Goal: Transaction & Acquisition: Purchase product/service

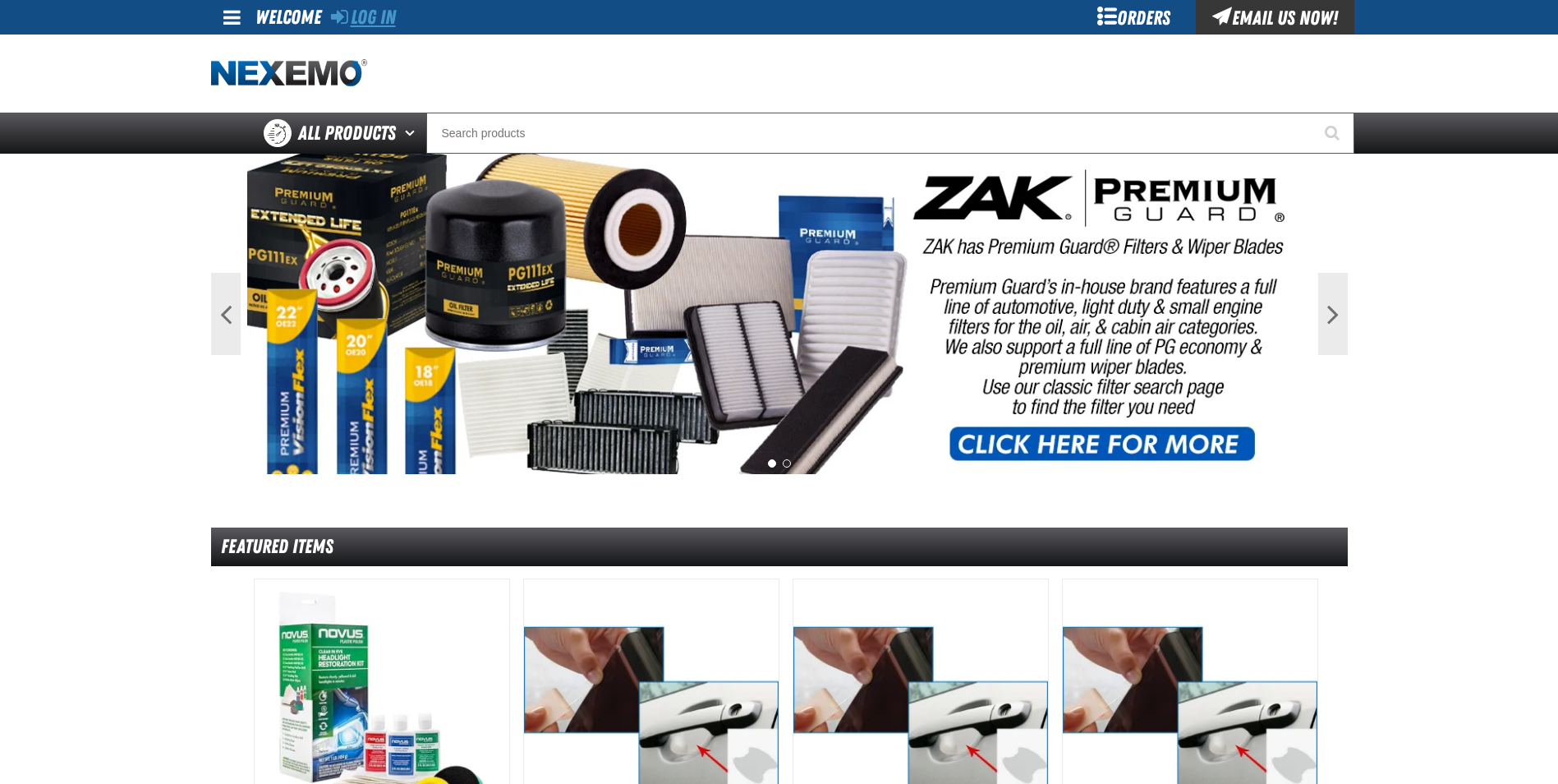
click at [371, 22] on link "Log In" at bounding box center [363, 17] width 65 height 23
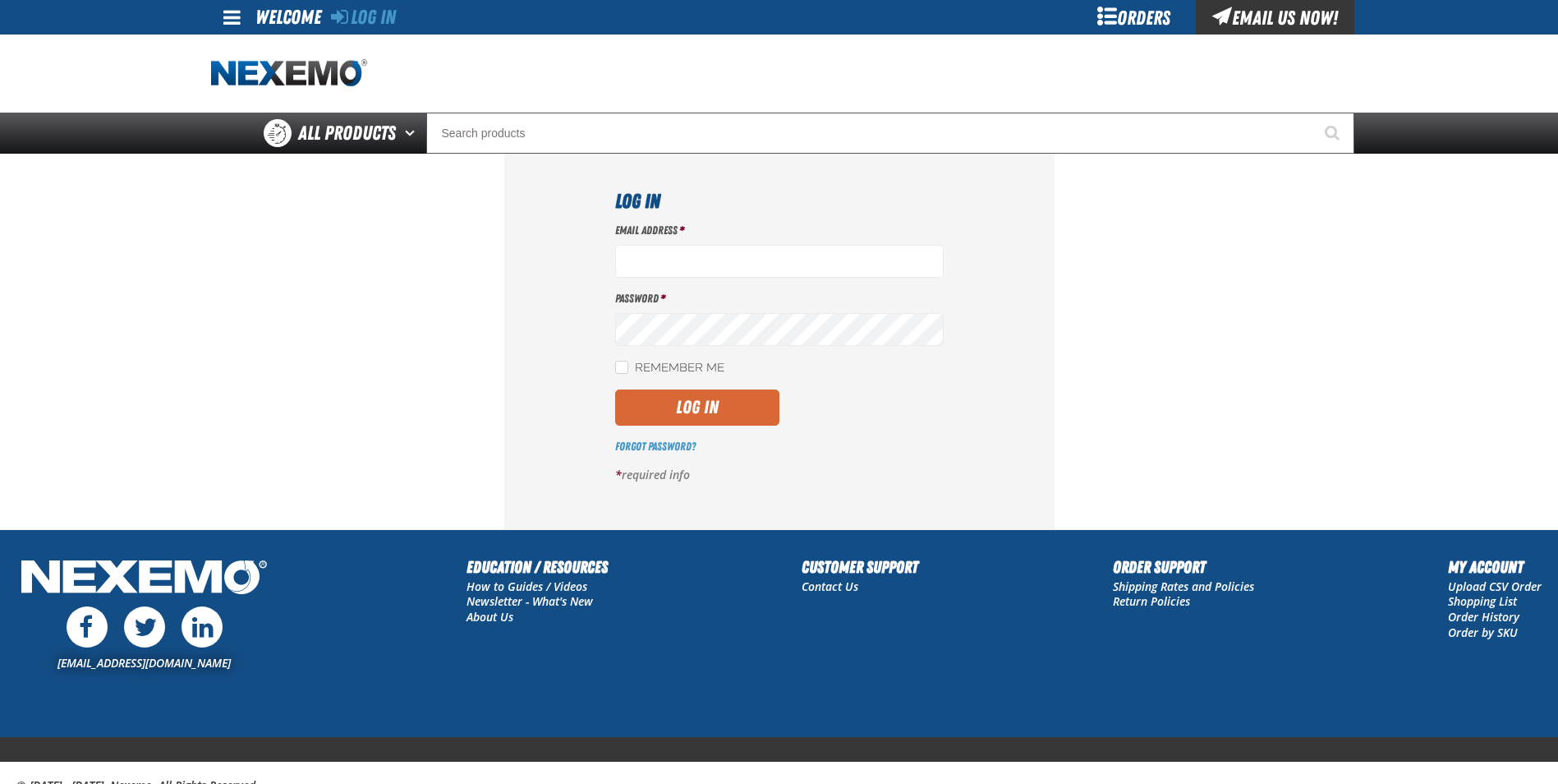
type input "mpolley@vtaig.com"
click at [718, 397] on button "Log In" at bounding box center [697, 407] width 164 height 36
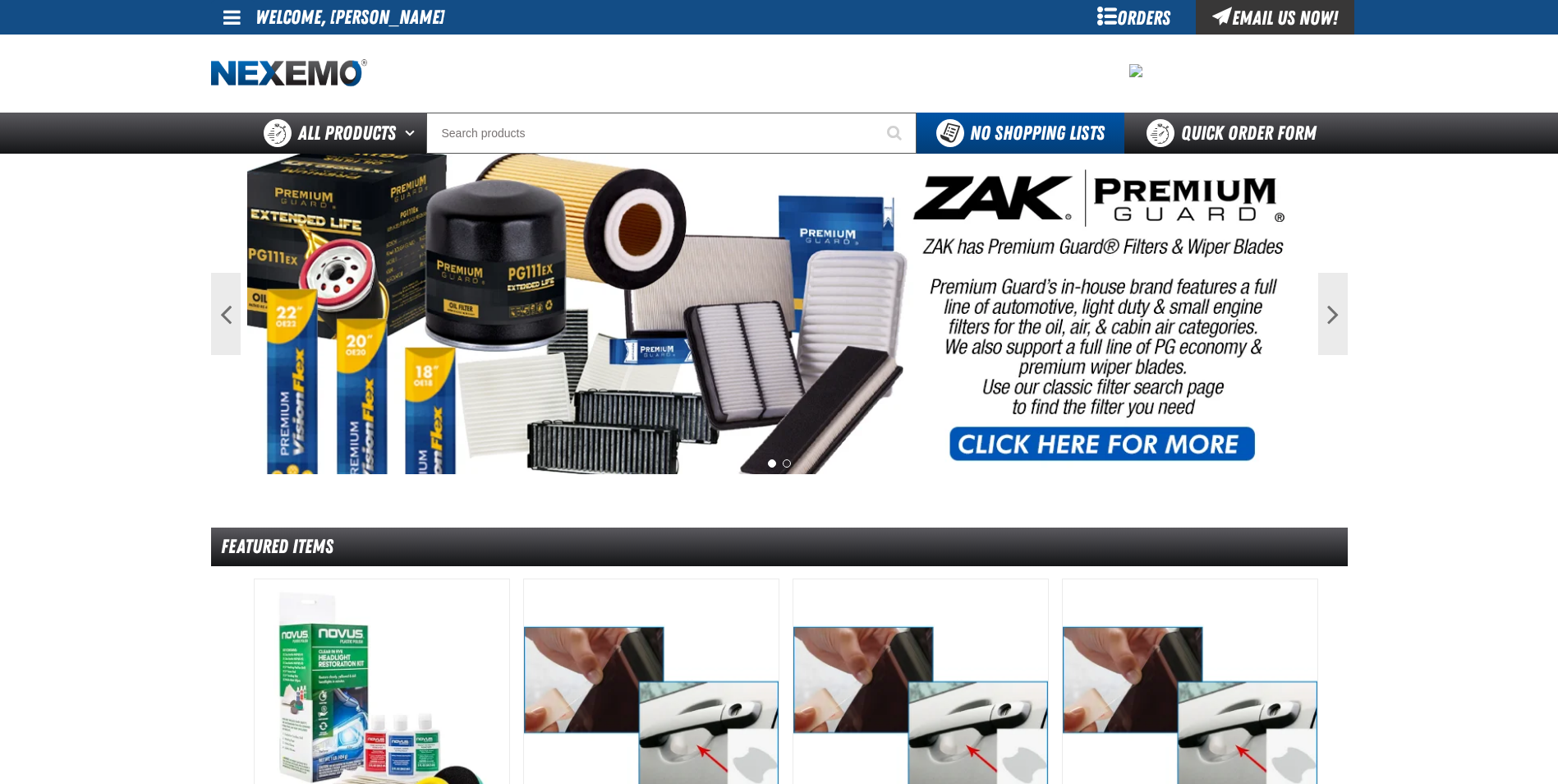
click at [1100, 22] on div "Orders" at bounding box center [1135, 17] width 123 height 34
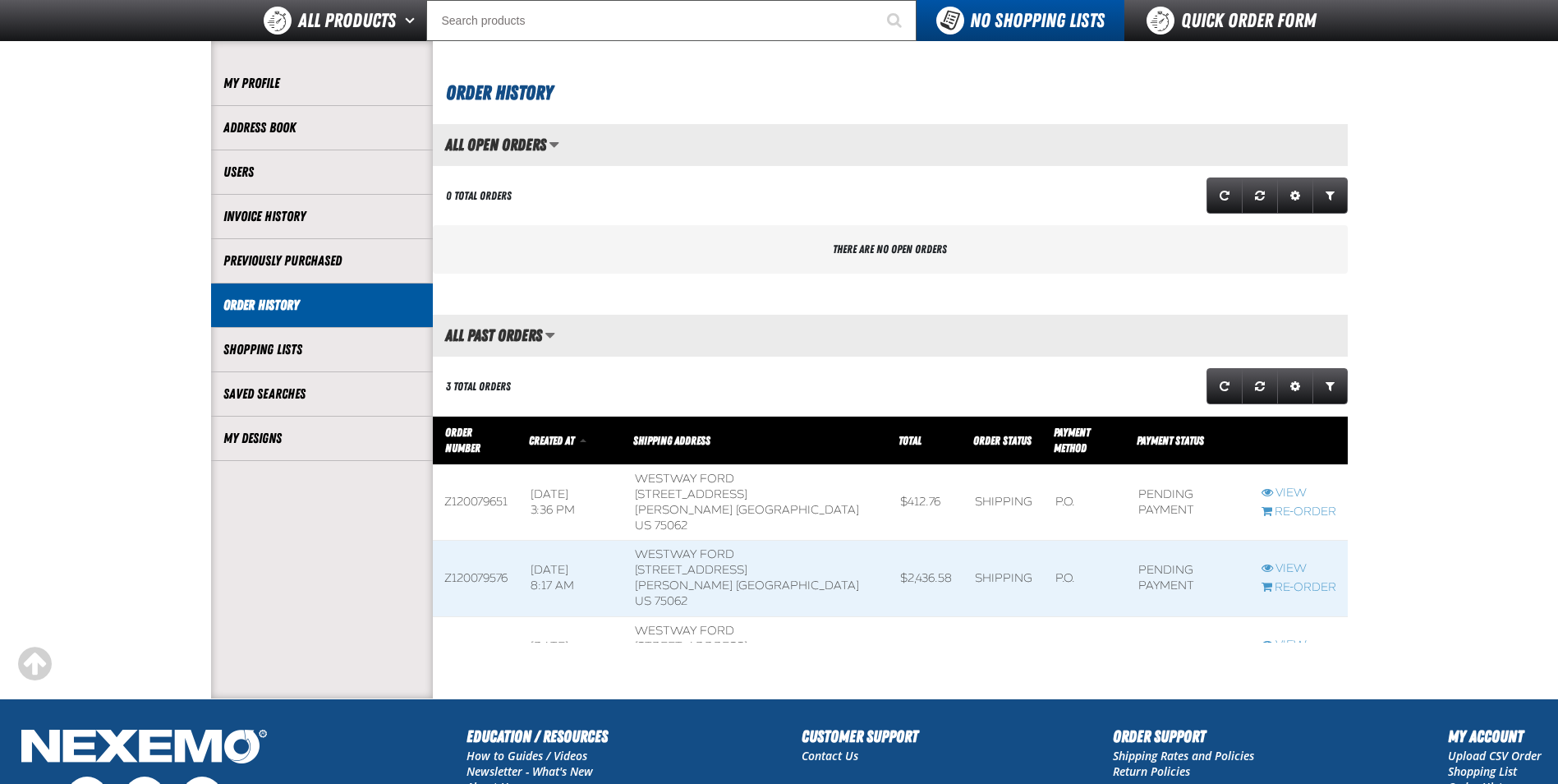
scroll to position [337, 0]
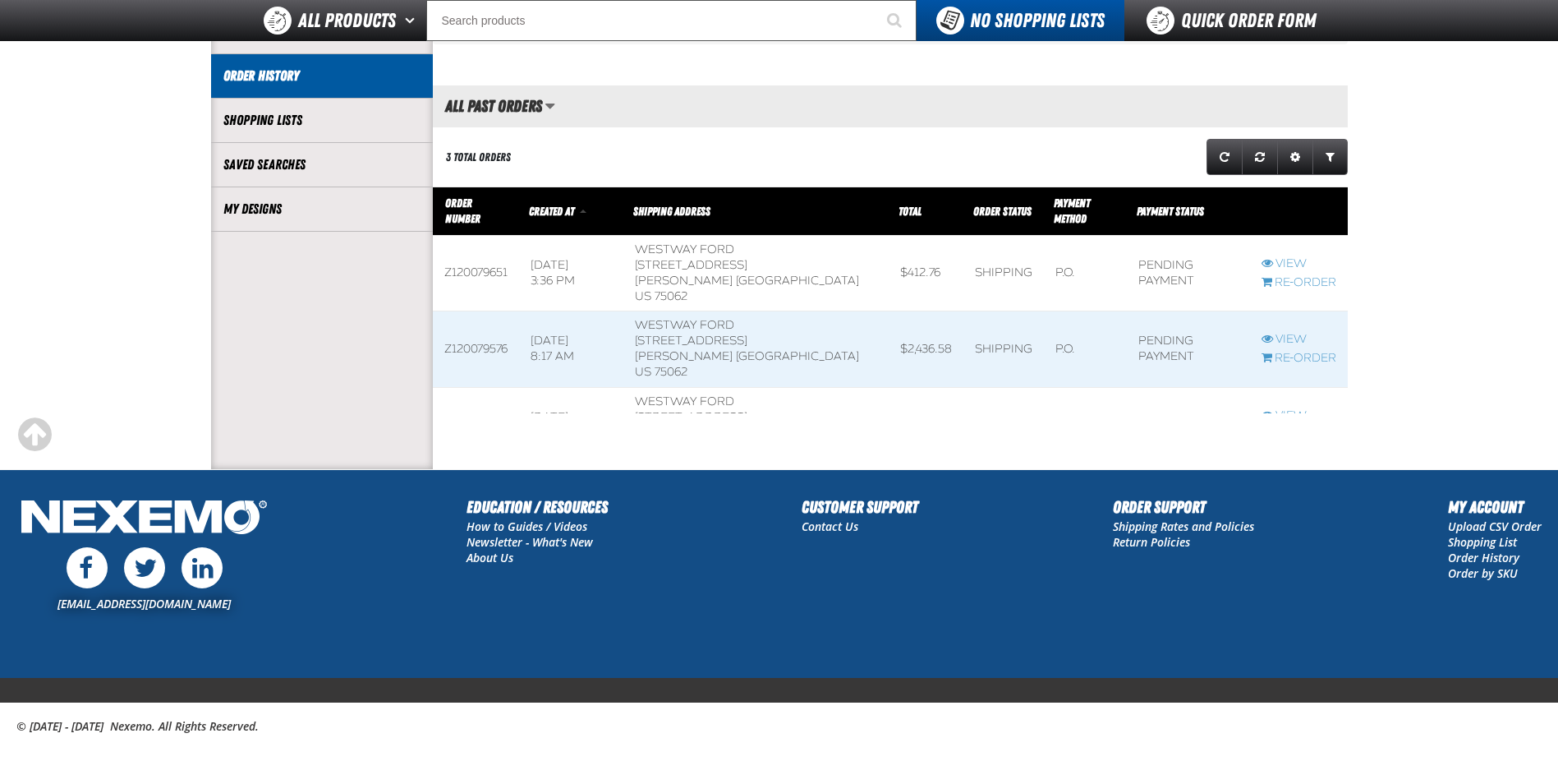
click at [1285, 408] on link "View" at bounding box center [1299, 416] width 75 height 16
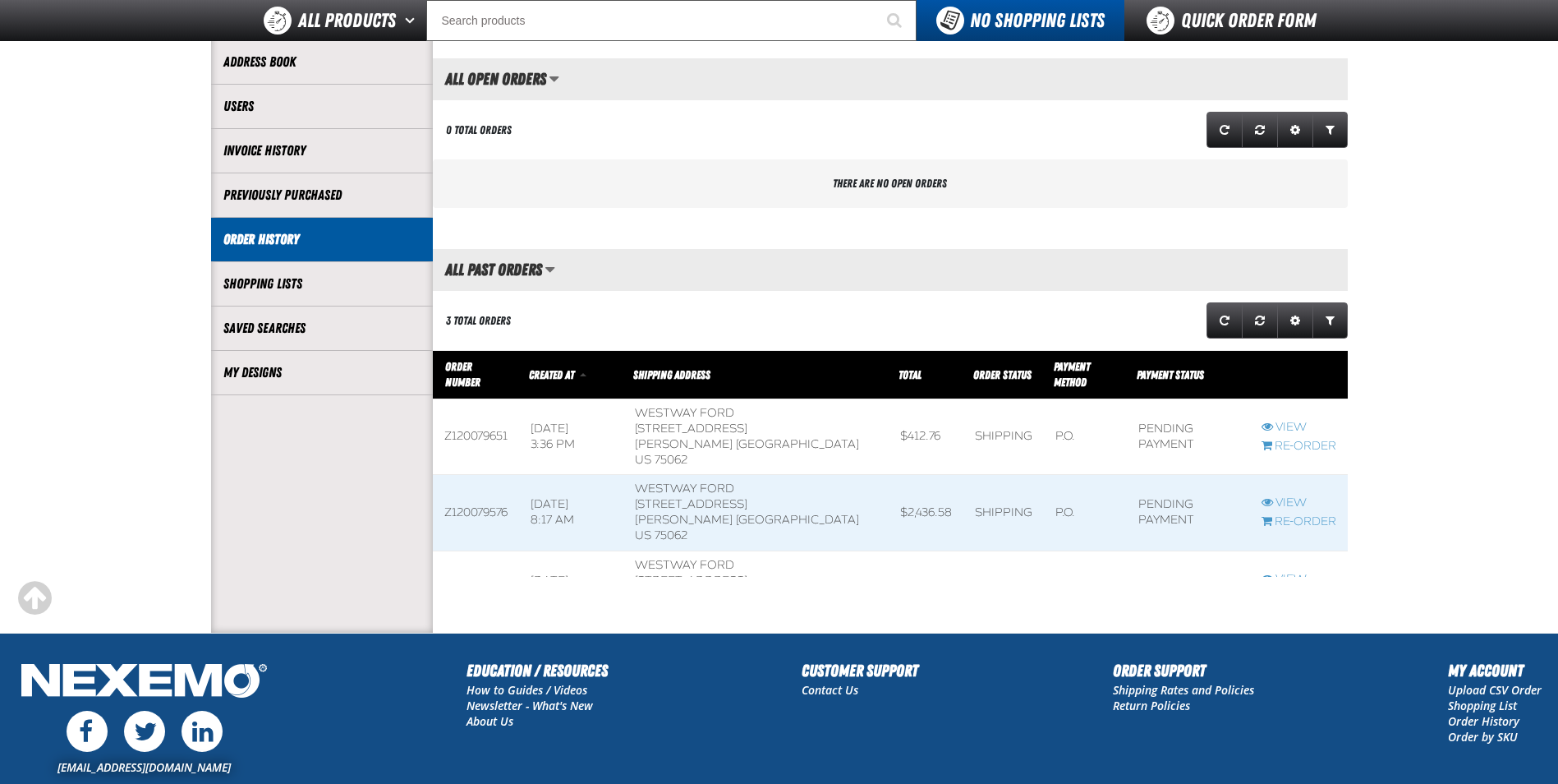
scroll to position [337, 0]
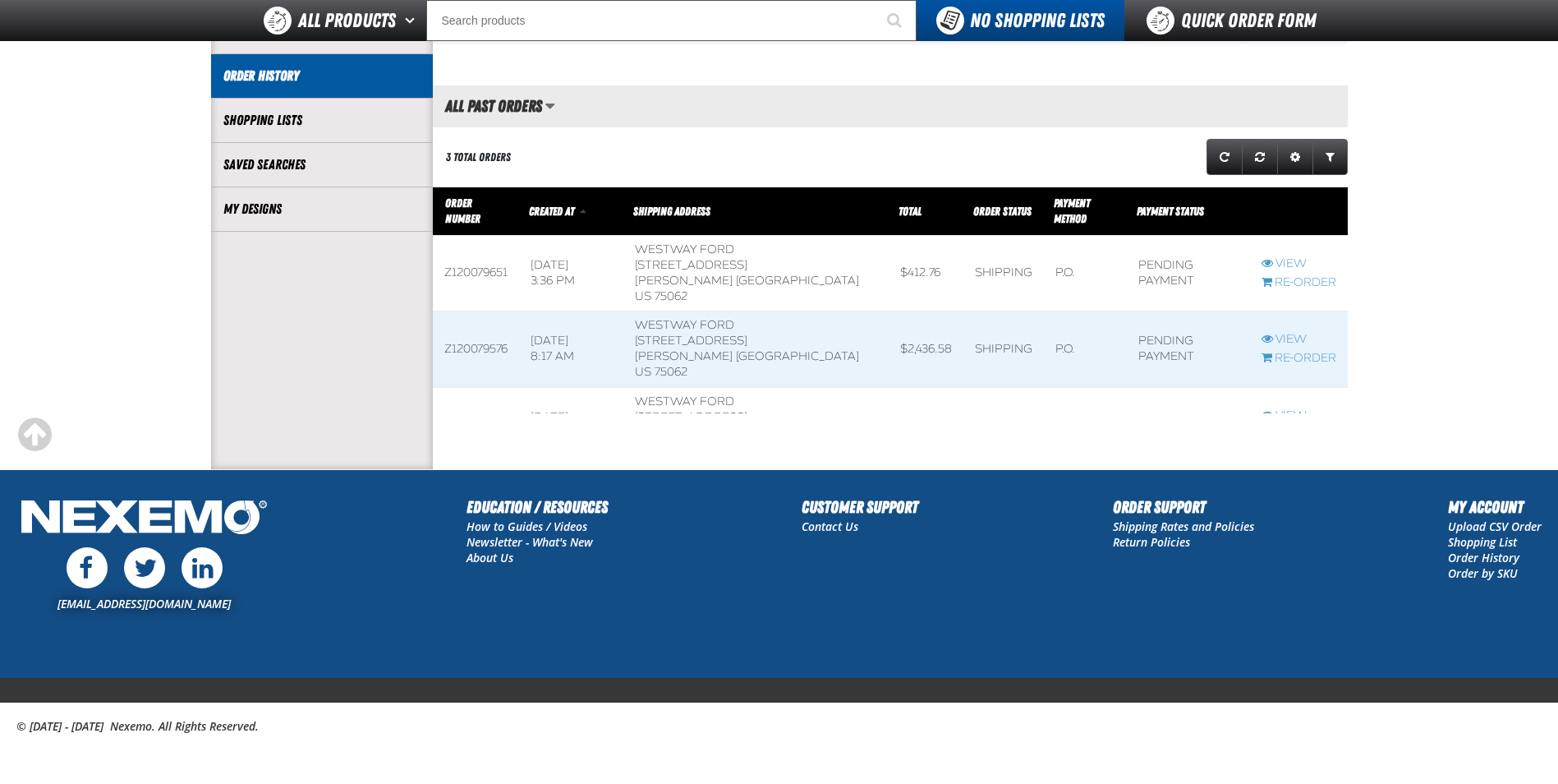
click at [37, 164] on main "My Account / Order History Account My Profile Address Book" at bounding box center [779, 122] width 1558 height 694
click at [1335, 162] on link "Expand or Collapse Grid Filters" at bounding box center [1331, 157] width 35 height 36
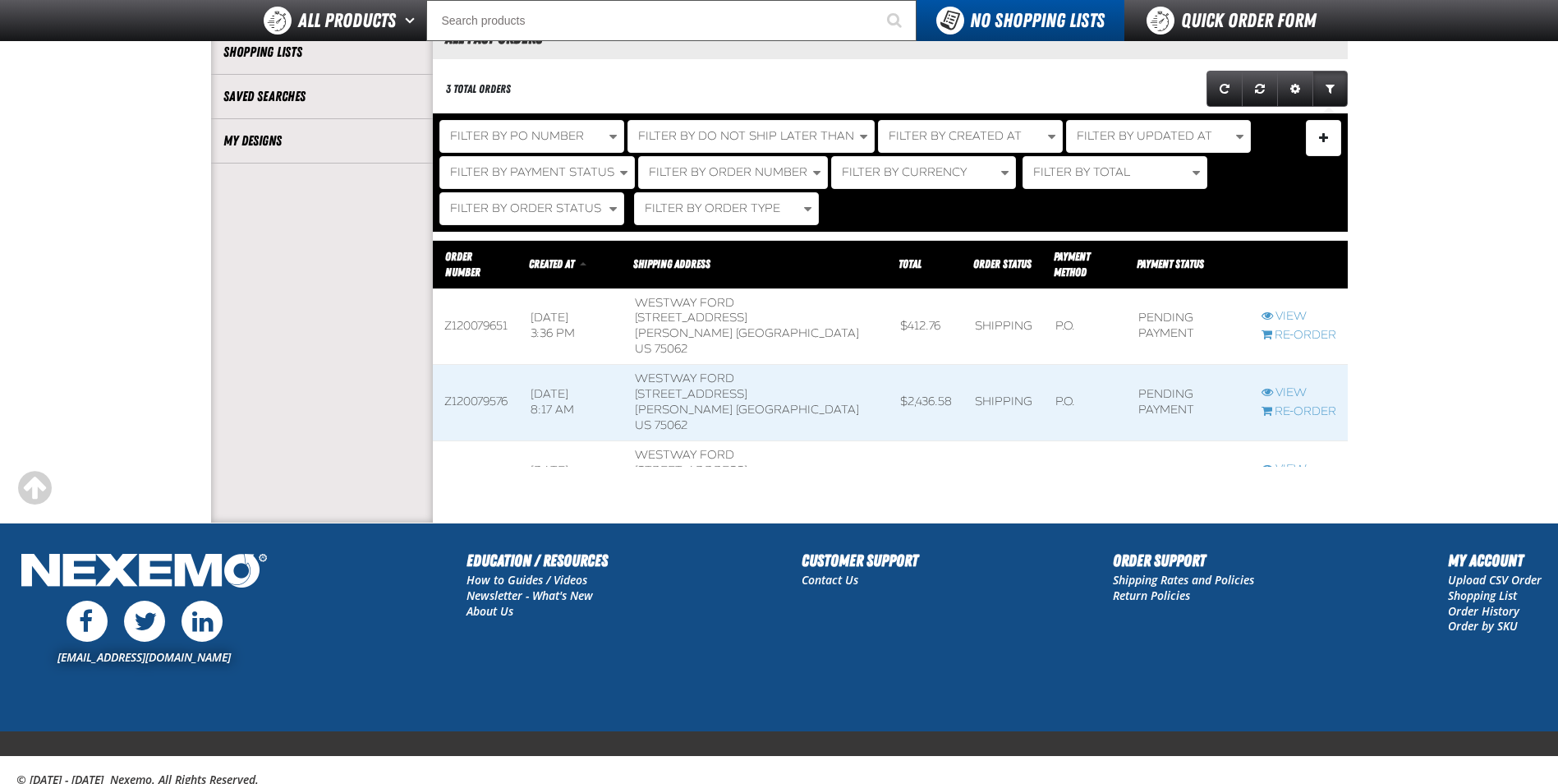
scroll to position [377, 0]
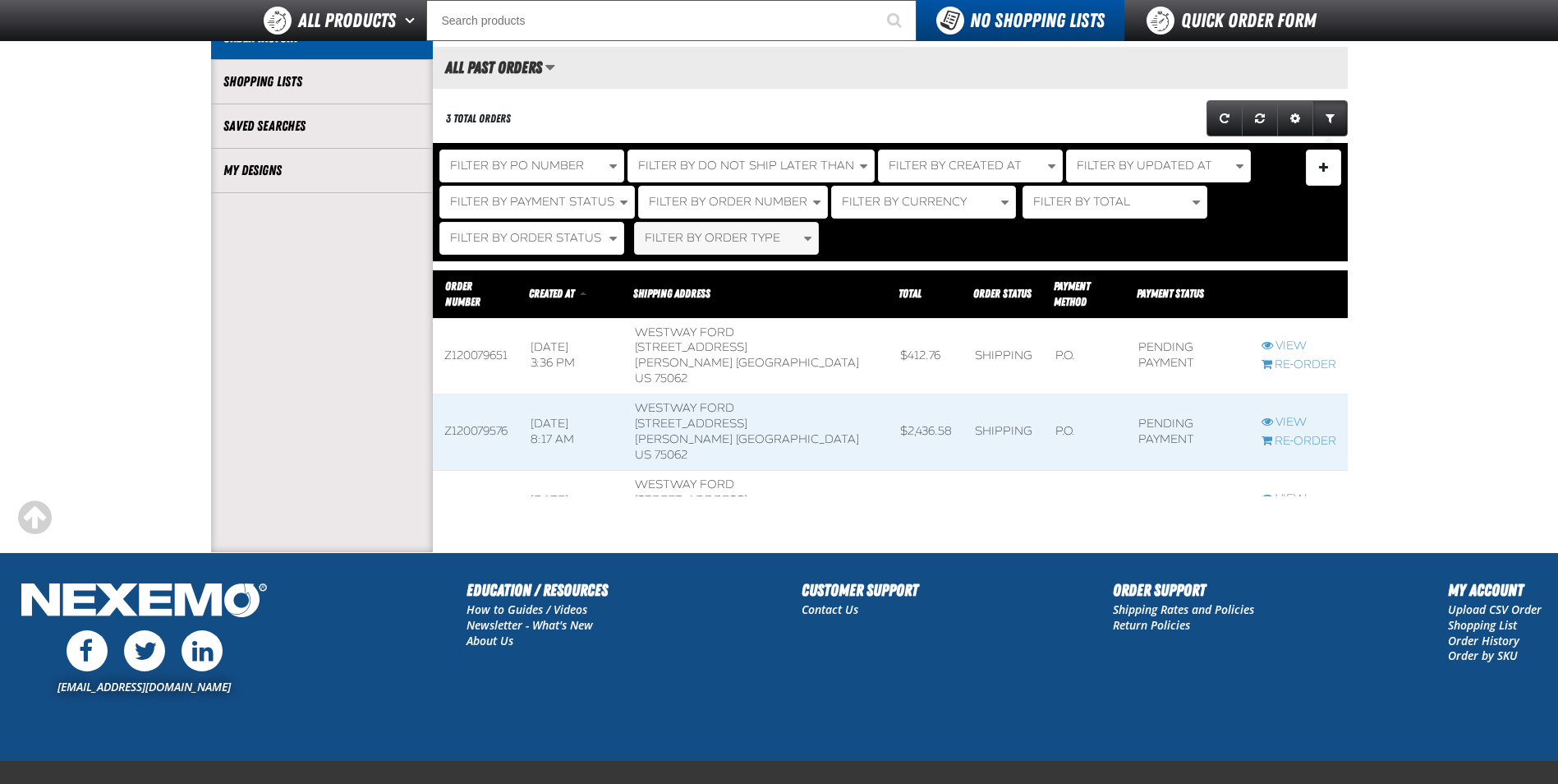
click at [734, 232] on span "Filter By Order Type" at bounding box center [712, 237] width 136 height 14
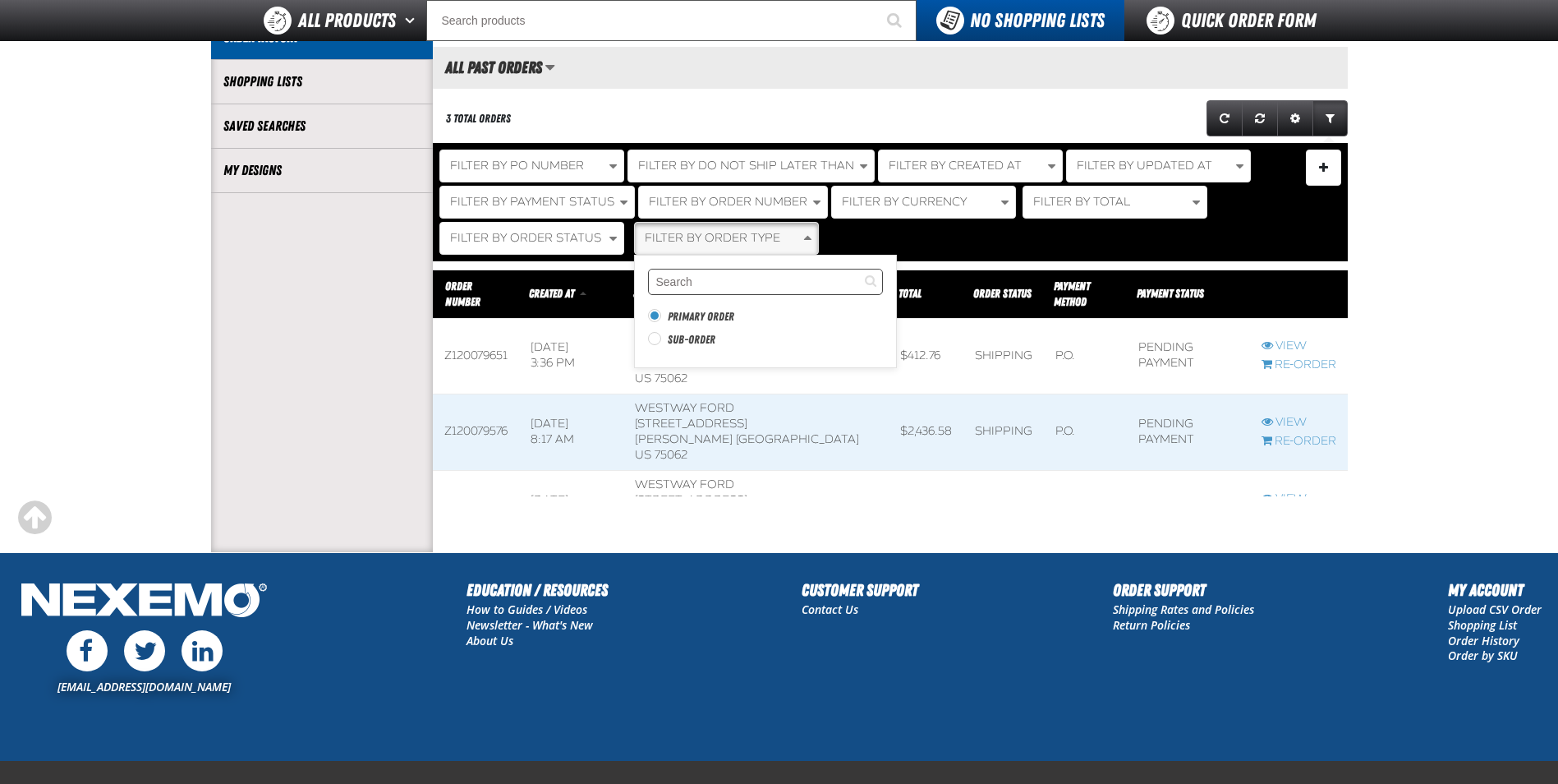
click at [688, 280] on input "Search filter values" at bounding box center [766, 282] width 235 height 27
click at [1503, 282] on main "My Account / Order History Account My Profile Address Book" at bounding box center [779, 143] width 1558 height 816
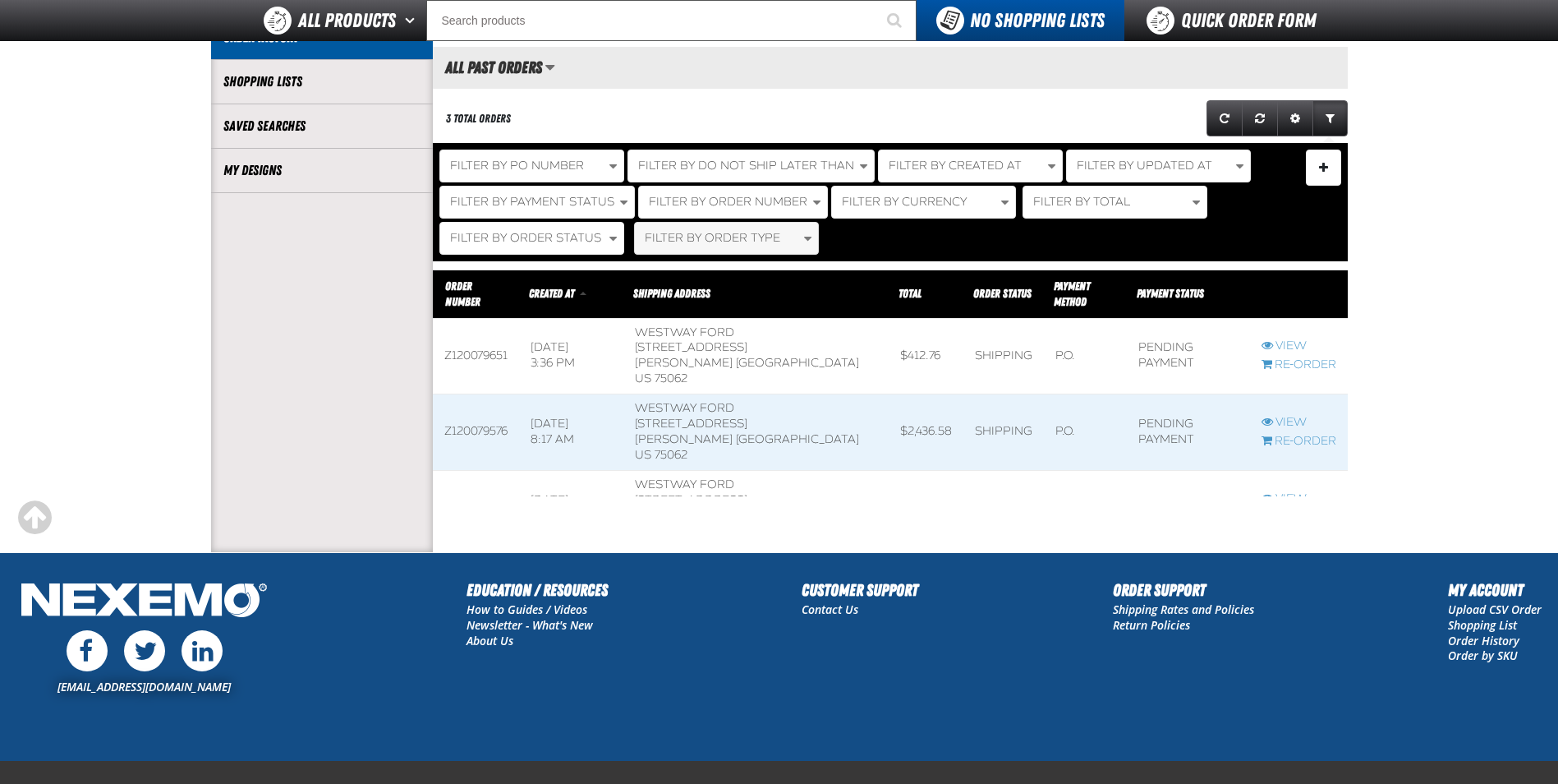
click at [809, 243] on span "button" at bounding box center [807, 238] width 7 height 13
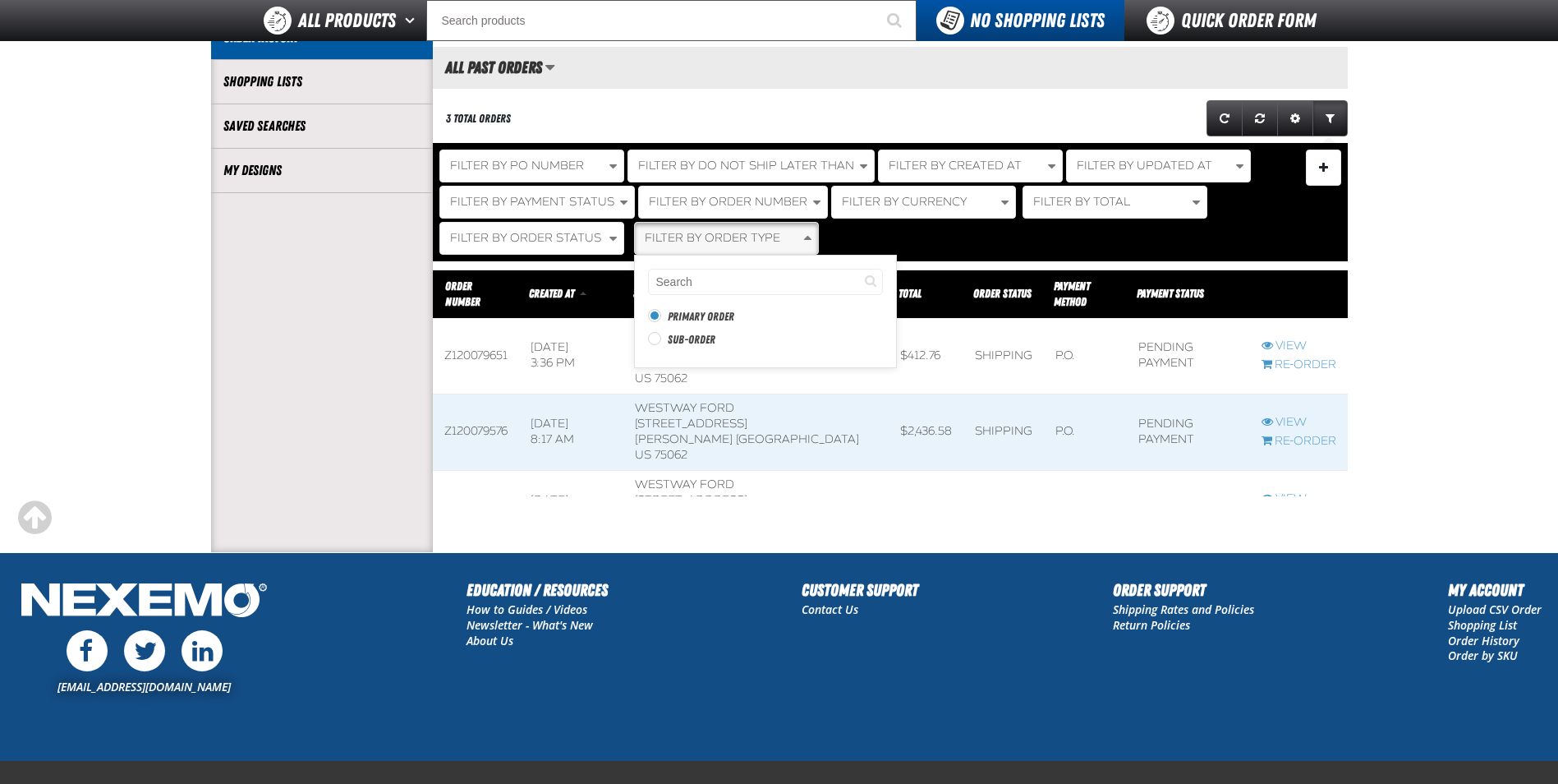
click at [716, 309] on span "Primary Order" at bounding box center [702, 317] width 67 height 16
click at [662, 309] on input "Primary Order" at bounding box center [655, 316] width 13 height 13
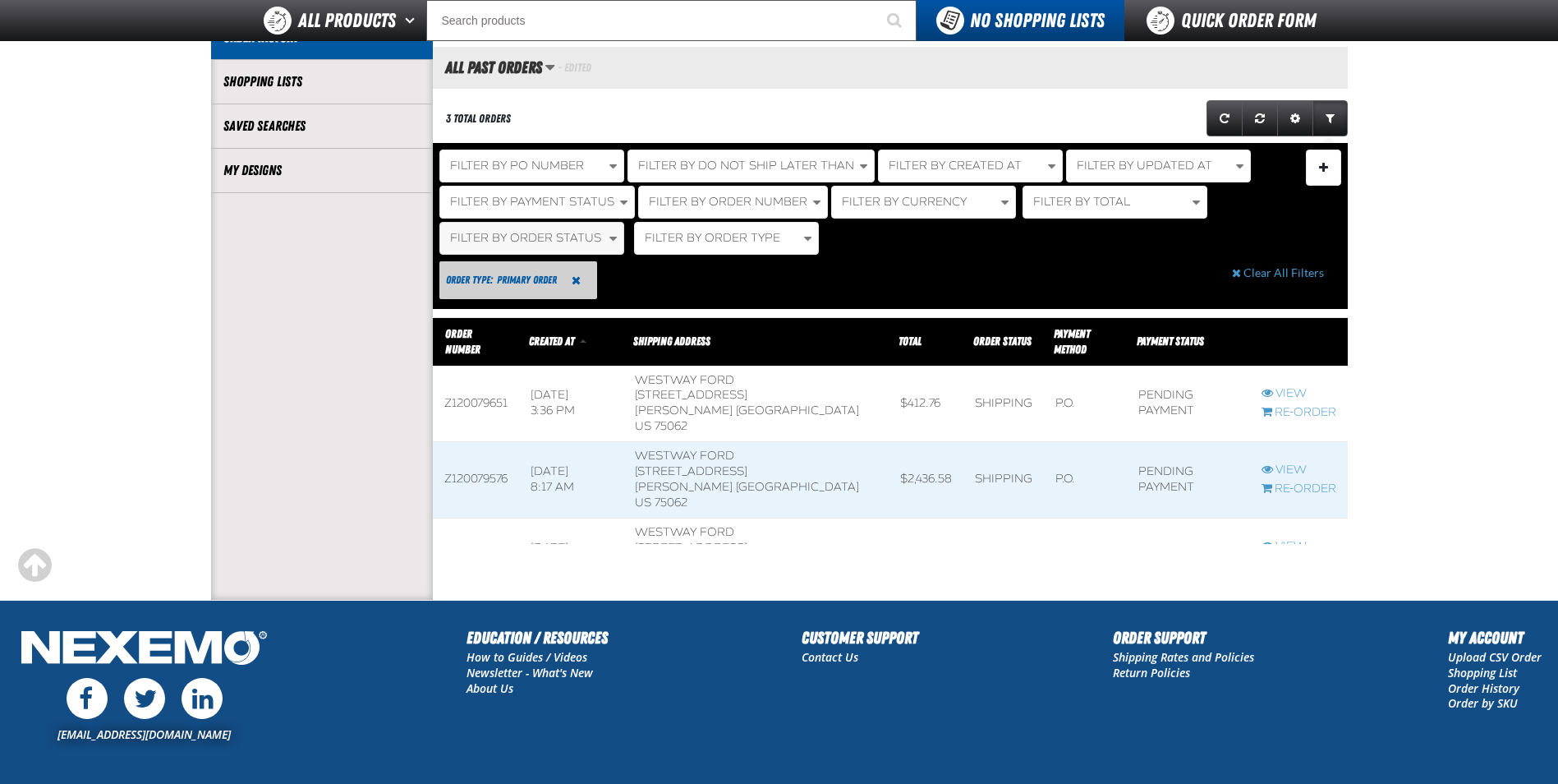
click at [610, 232] on span "button" at bounding box center [613, 238] width 7 height 13
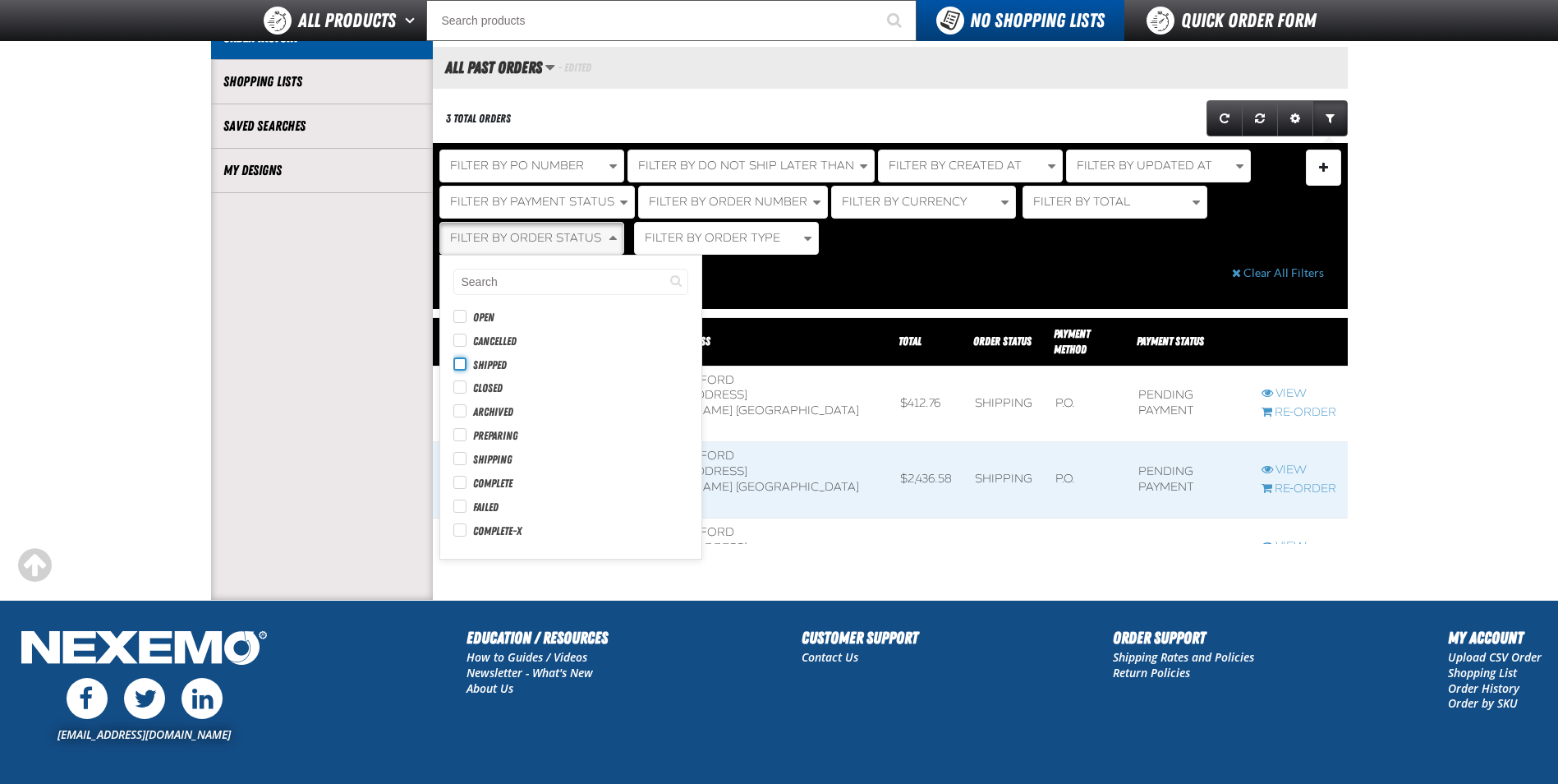
click at [460, 367] on input "Shipped" at bounding box center [460, 364] width 13 height 13
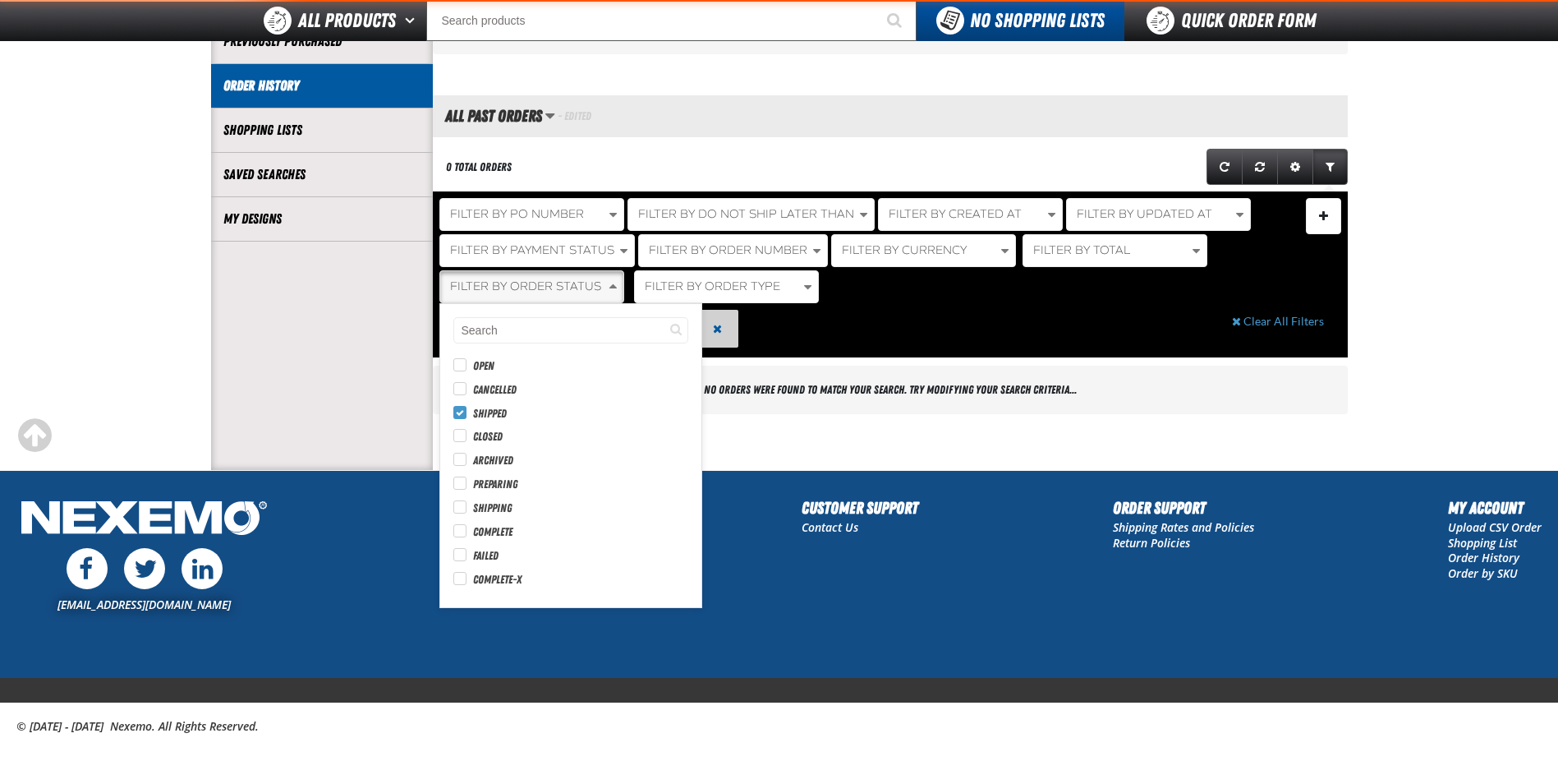
scroll to position [327, 0]
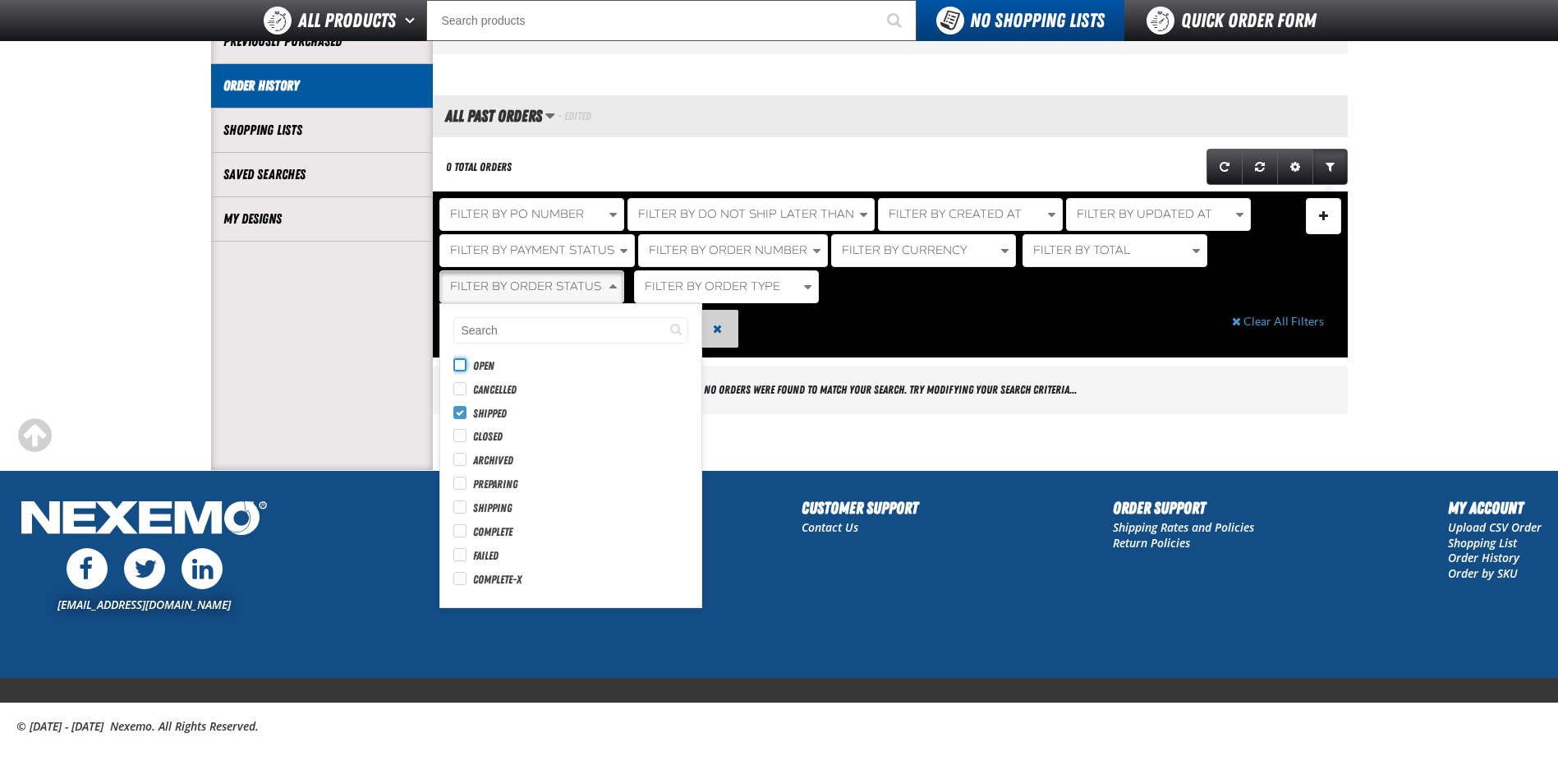
click at [460, 364] on input "Open" at bounding box center [460, 365] width 13 height 13
click at [467, 533] on label "Complete" at bounding box center [482, 532] width 59 height 16
click at [467, 533] on input "Complete" at bounding box center [460, 531] width 13 height 13
click at [459, 407] on input "Shipped" at bounding box center [460, 412] width 13 height 13
click at [461, 366] on input "Open" at bounding box center [460, 365] width 13 height 13
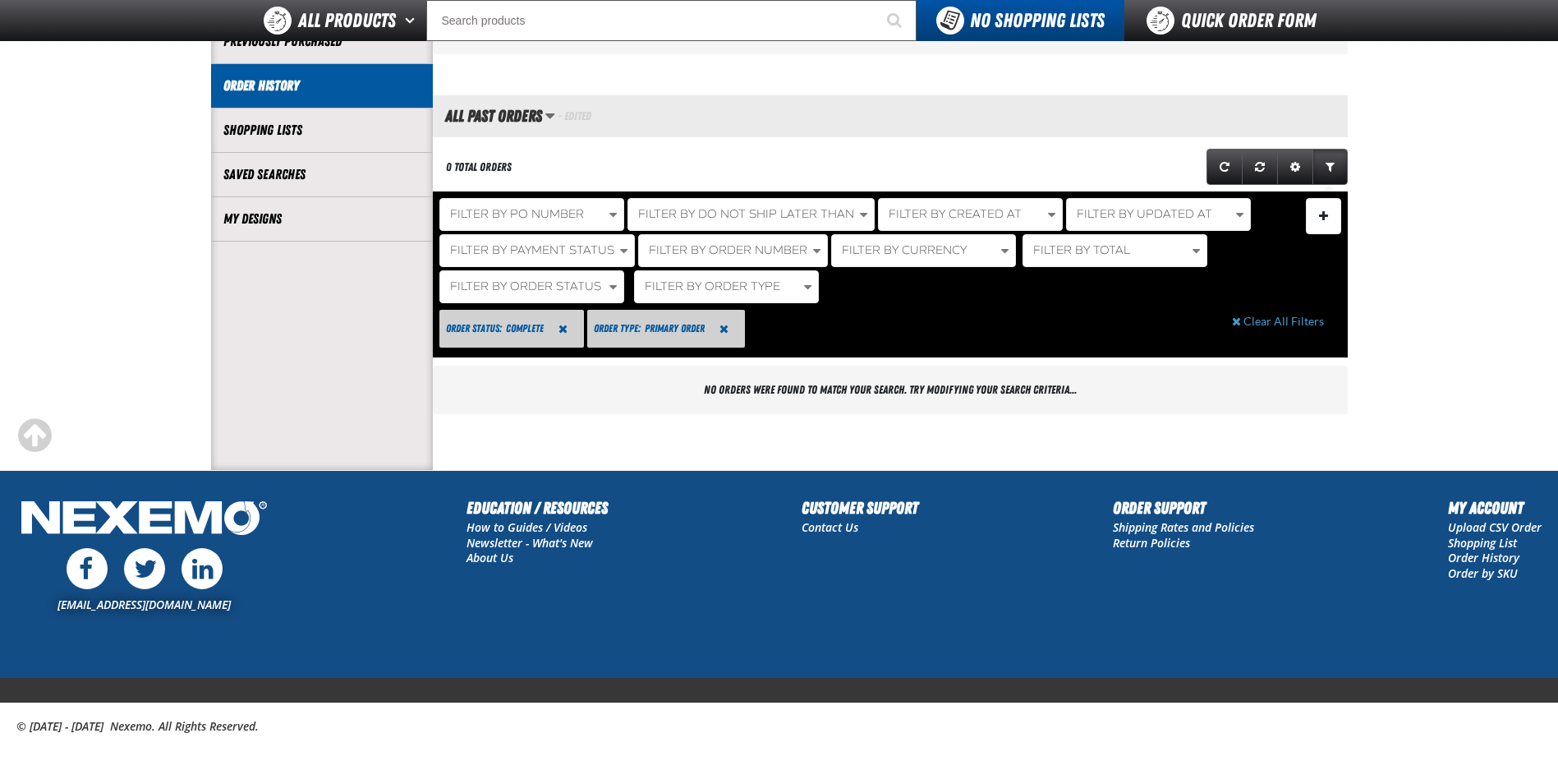
click at [1086, 387] on div "No orders were found to match your search. Try modifying your search criteria..." at bounding box center [891, 390] width 915 height 48
click at [726, 332] on span "Reset Order Type Filter" at bounding box center [724, 328] width 9 height 12
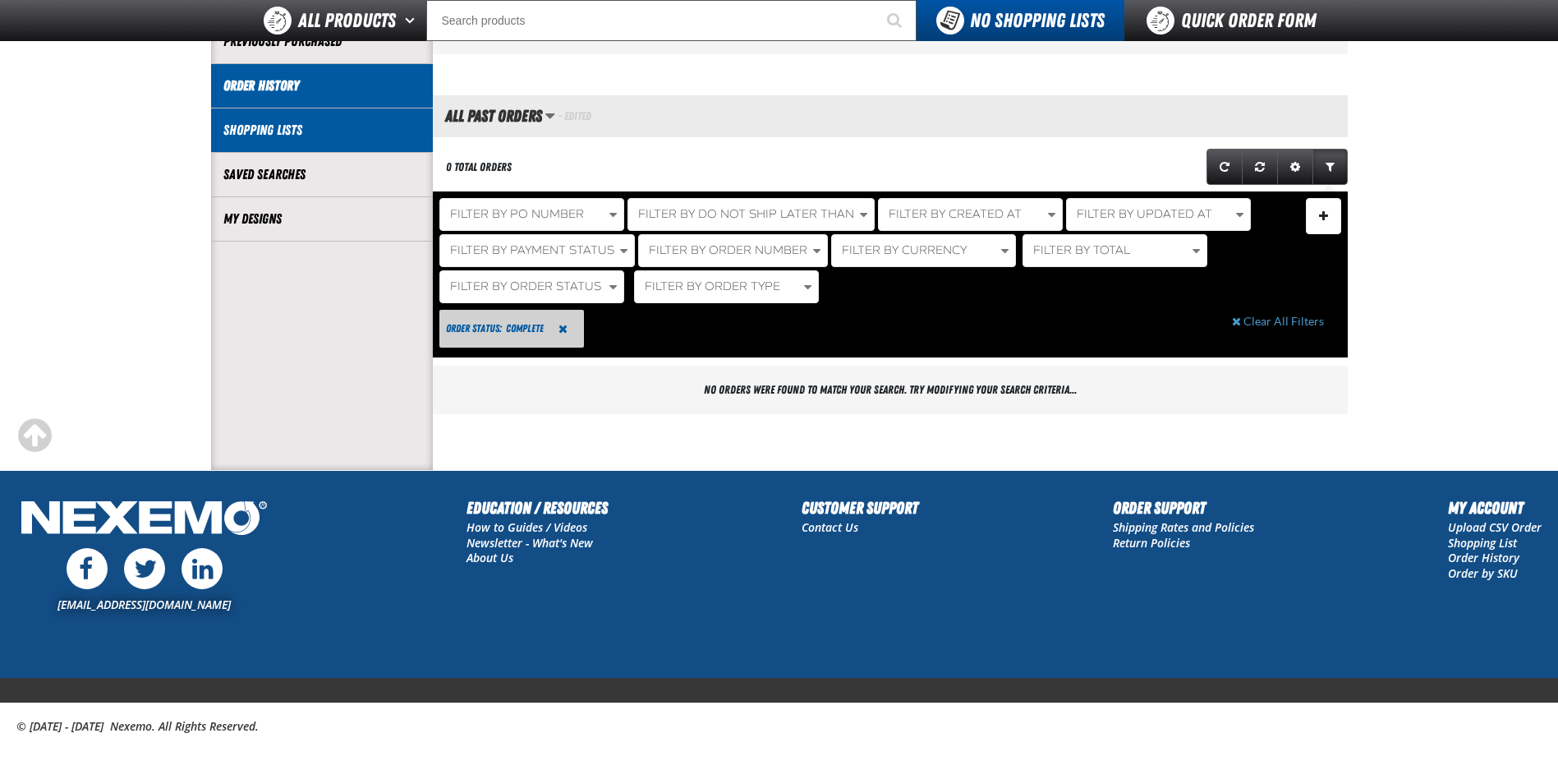
click at [251, 134] on link "Shopping Lists" at bounding box center [322, 130] width 197 height 19
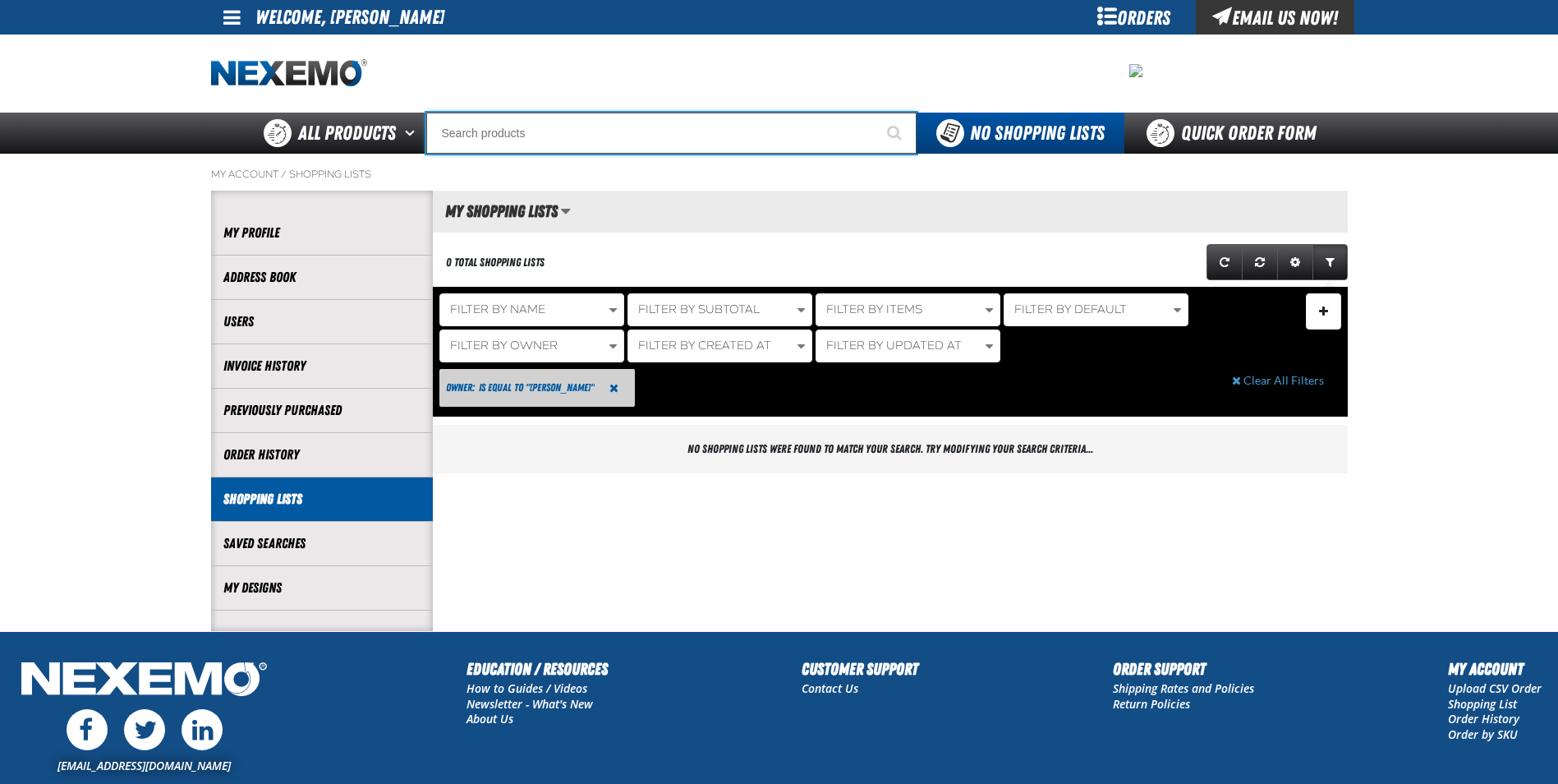
click at [503, 125] on input "Search" at bounding box center [672, 132] width 491 height 41
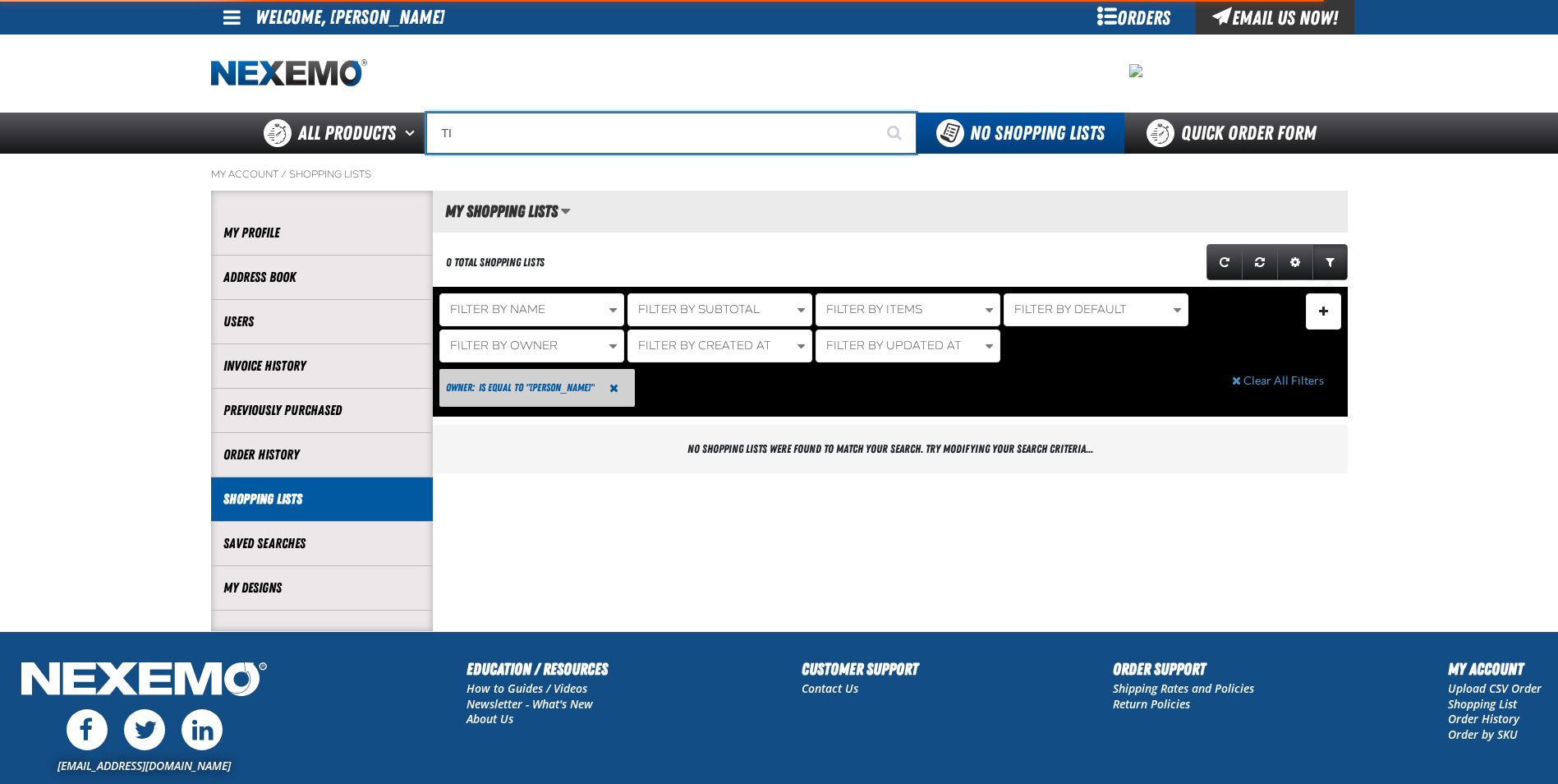
type input "TIM"
type input "TIMe-Saving Cage Nuts (50 per pack)"
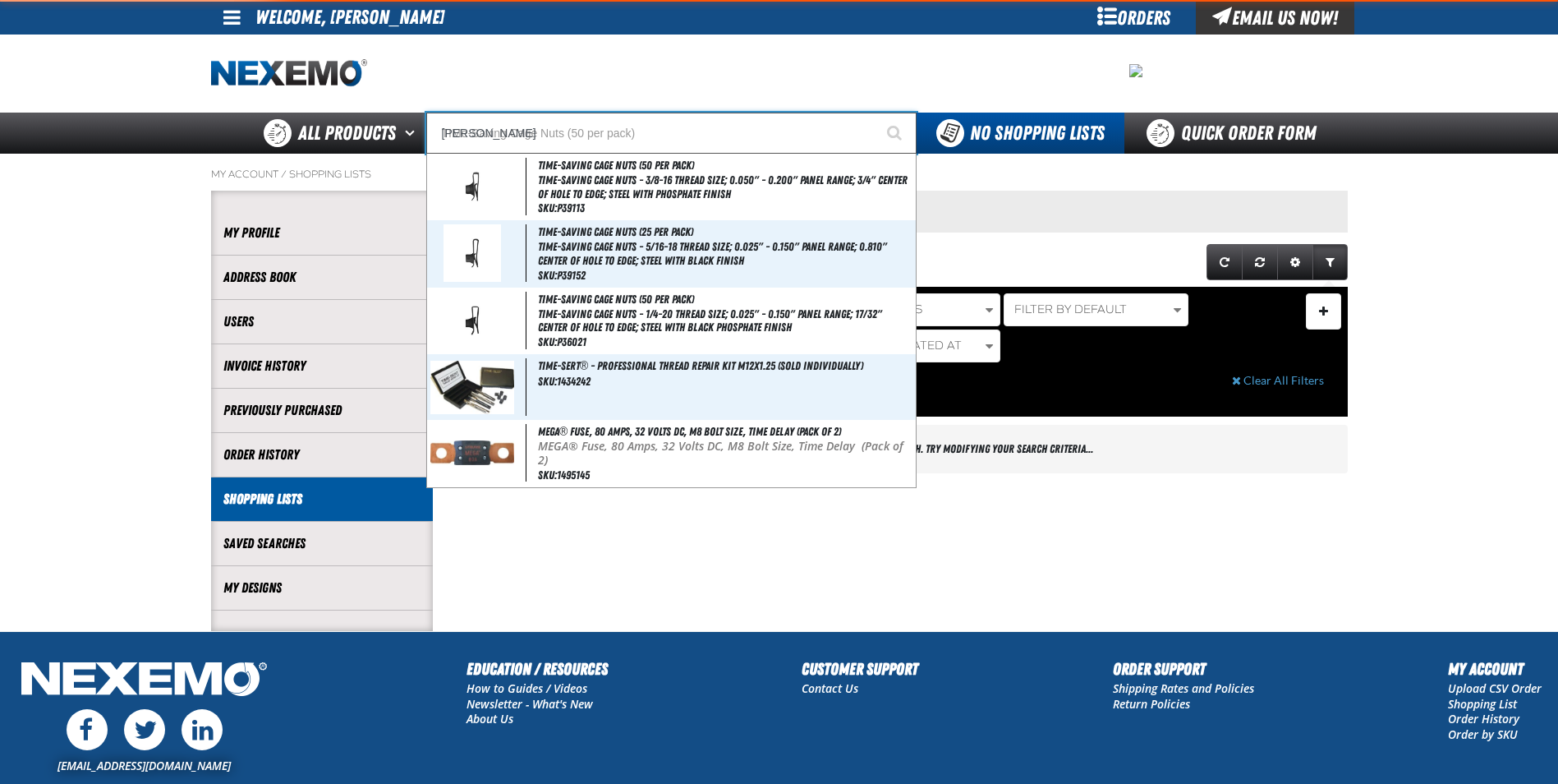
type input "TI"
type input "TIRE SALE"
type input "TINT"
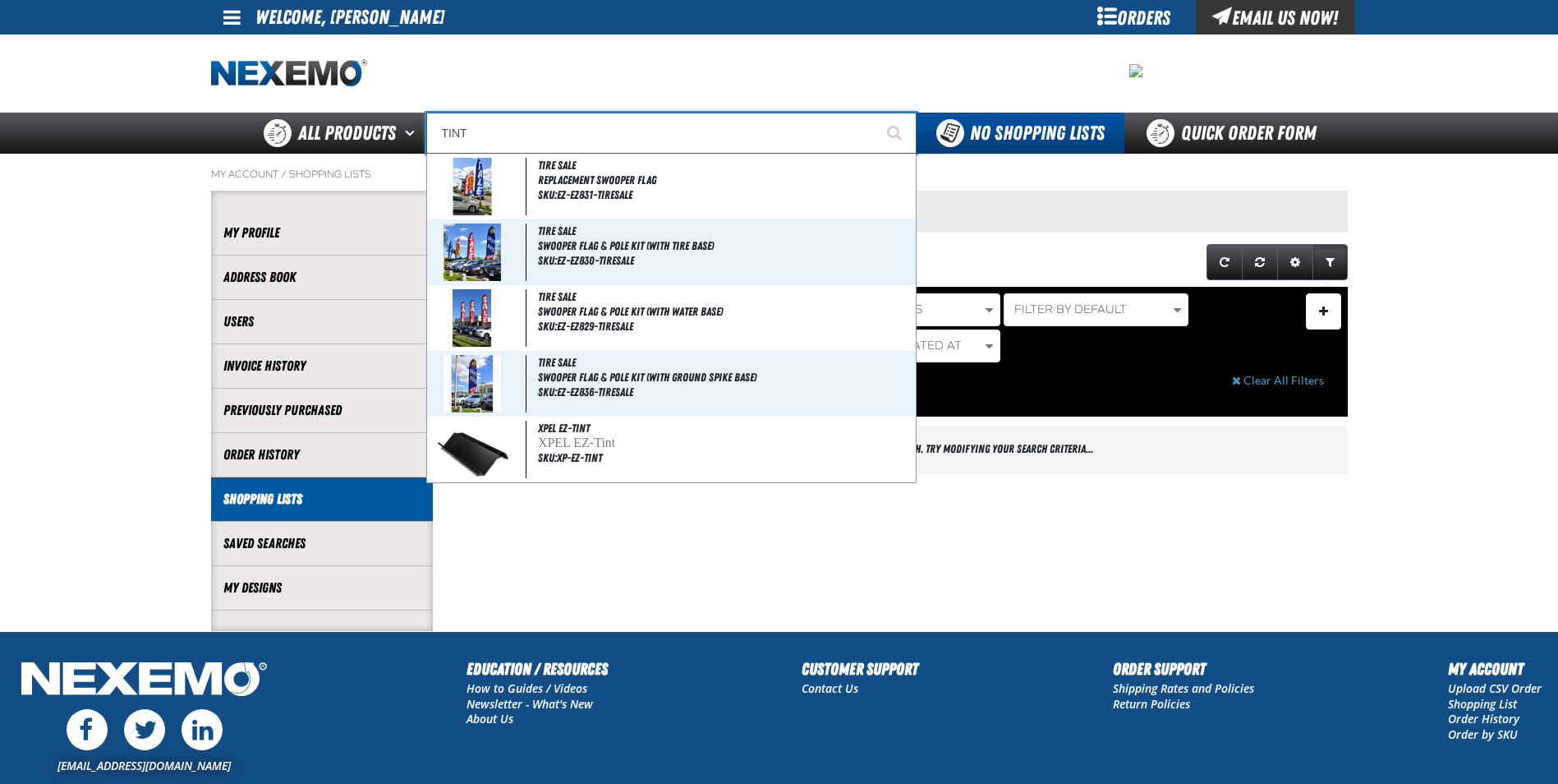
type input "TINT Slime ( 1 gallon)"
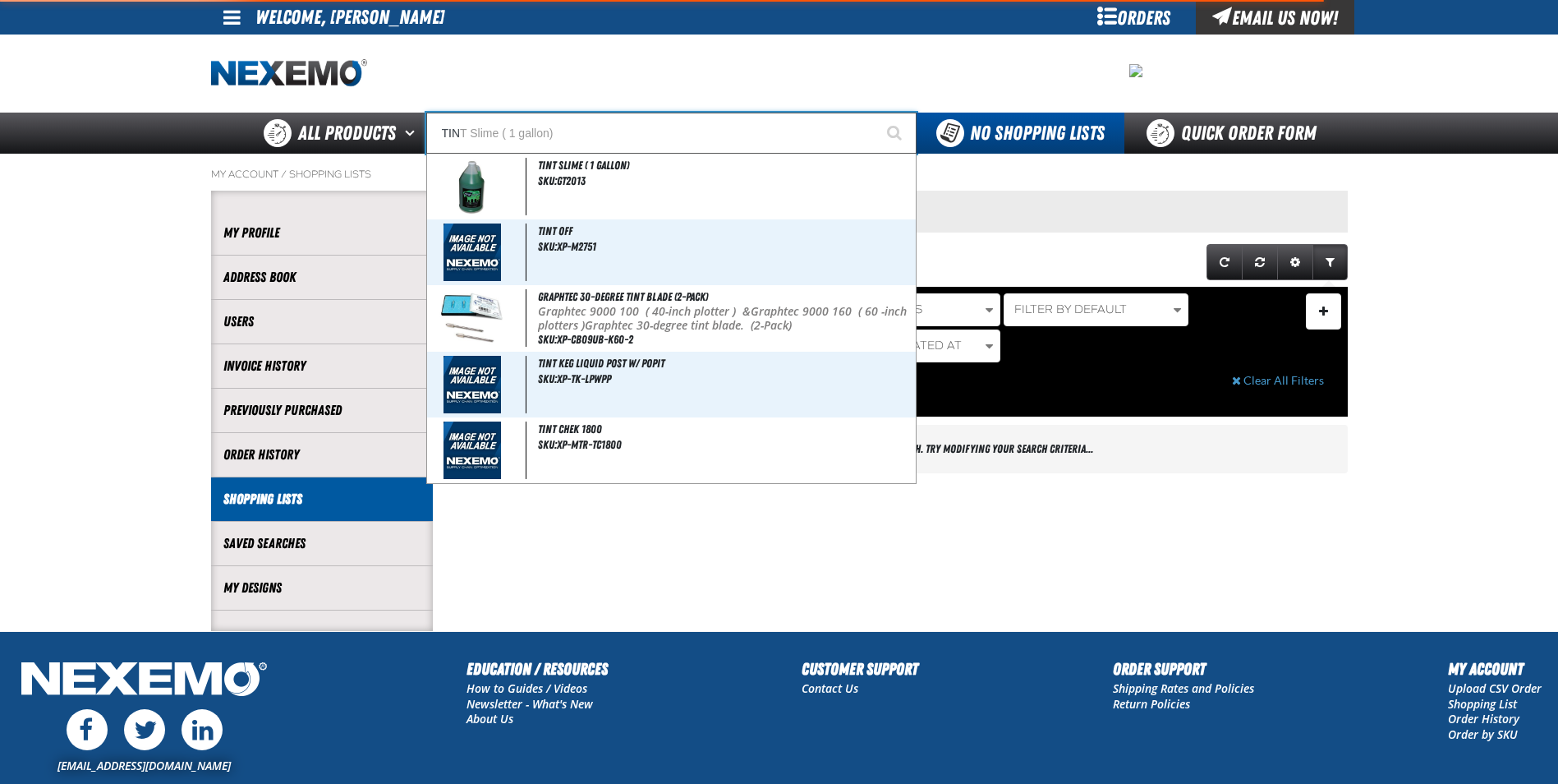
type input "TI"
type input "TIRE SALE"
type input "T"
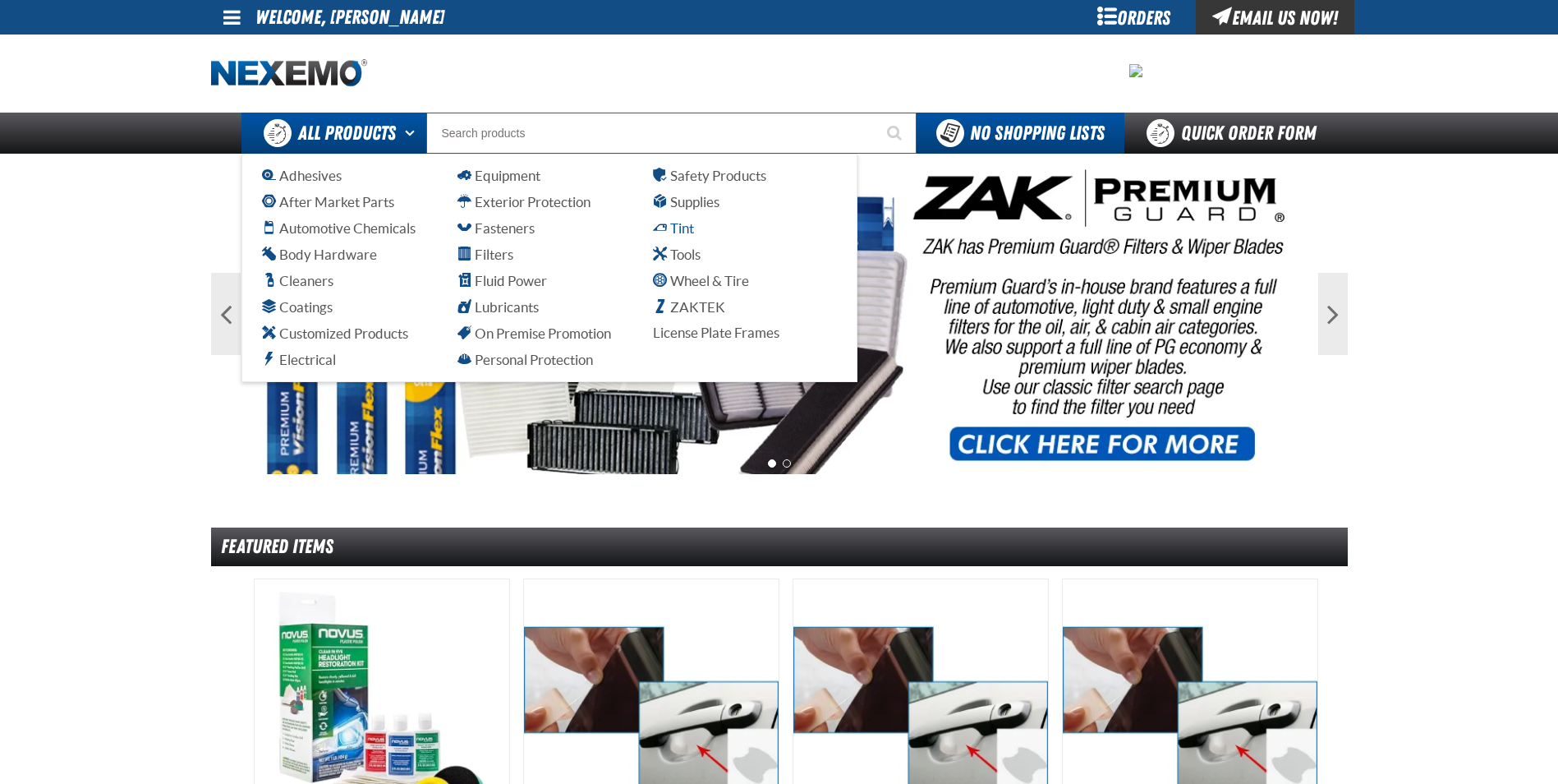
click at [683, 229] on span "Tint" at bounding box center [673, 227] width 41 height 16
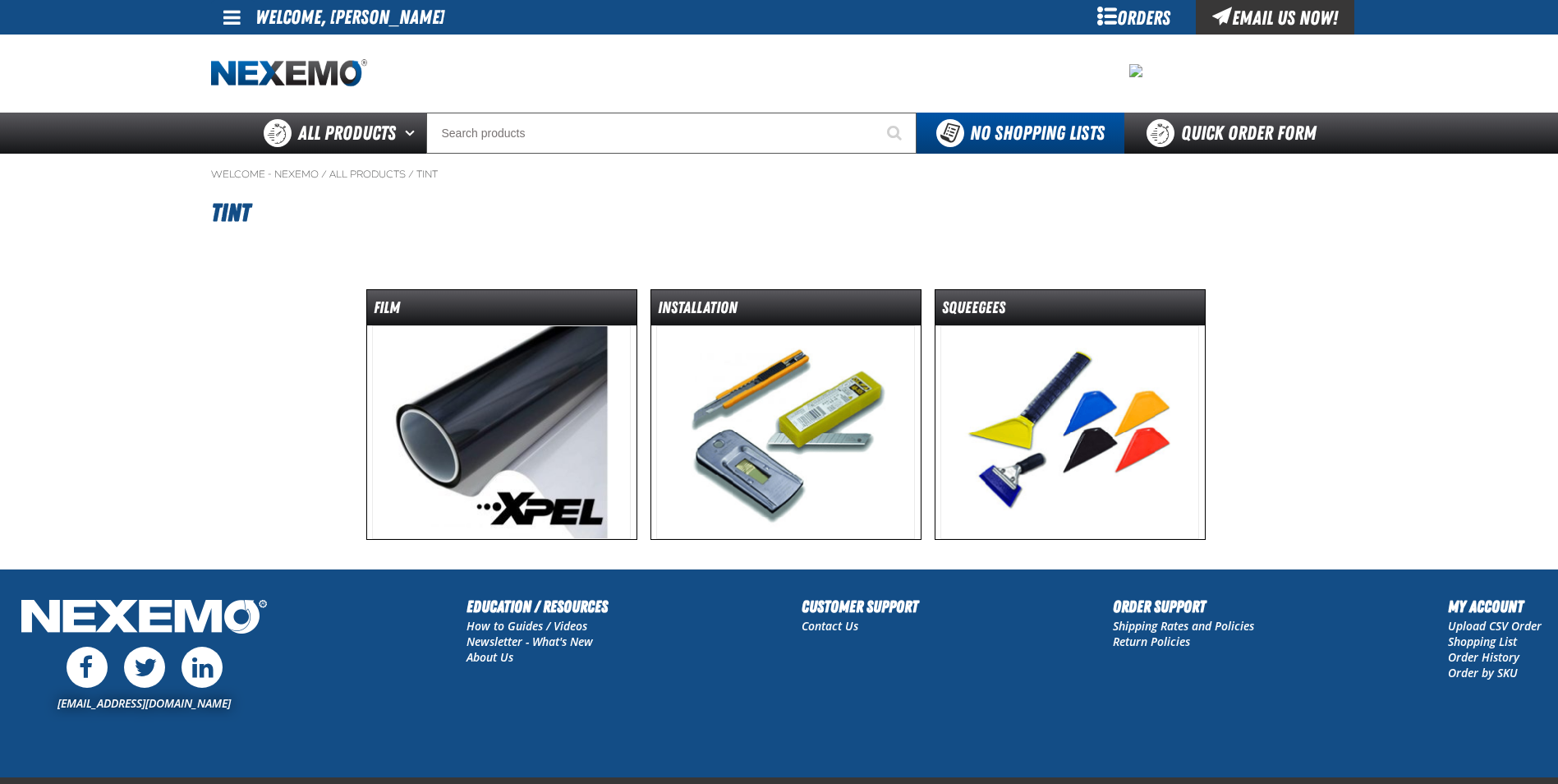
click at [508, 408] on img at bounding box center [502, 432] width 259 height 213
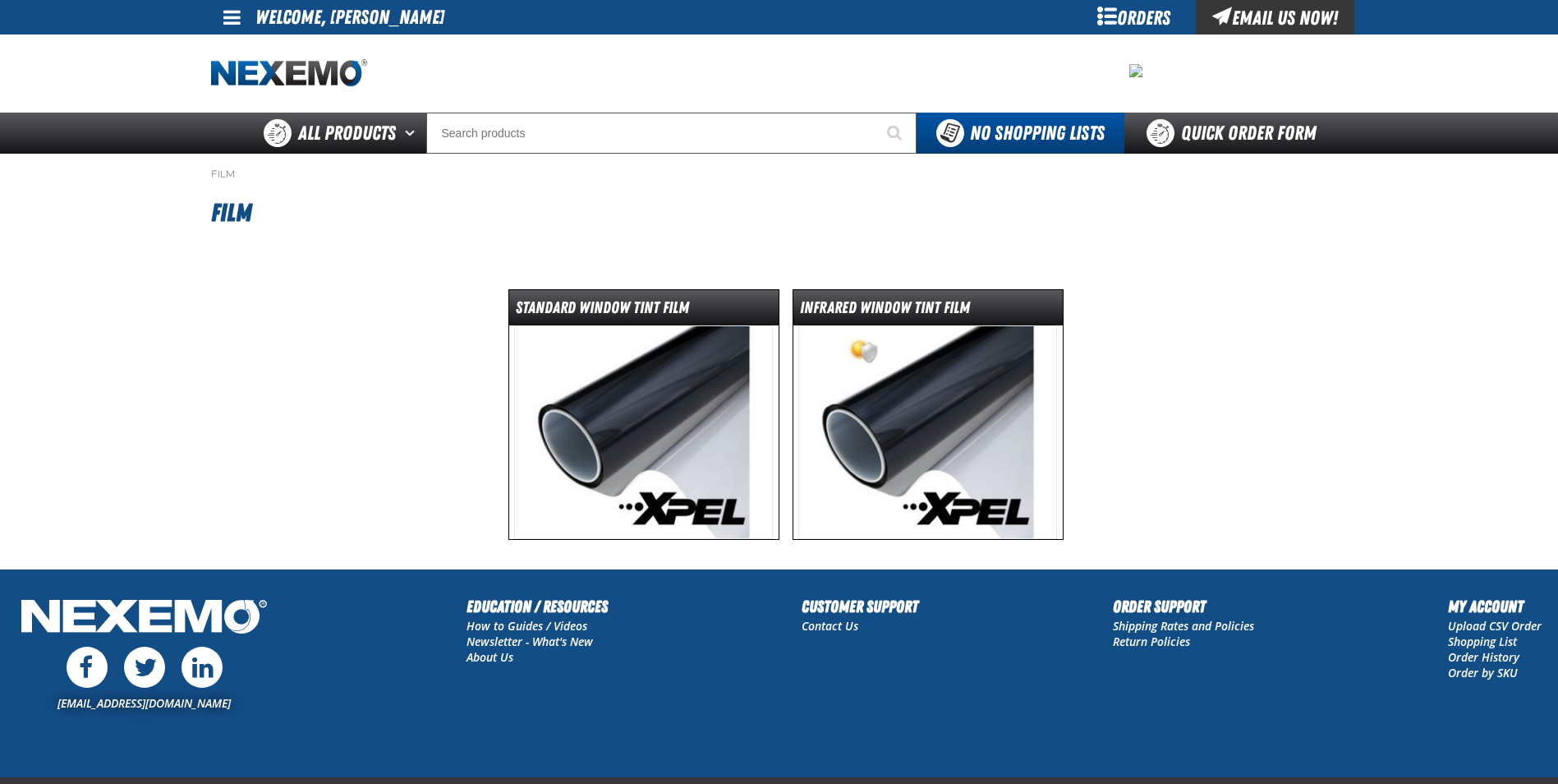
click at [909, 417] on img at bounding box center [927, 432] width 259 height 213
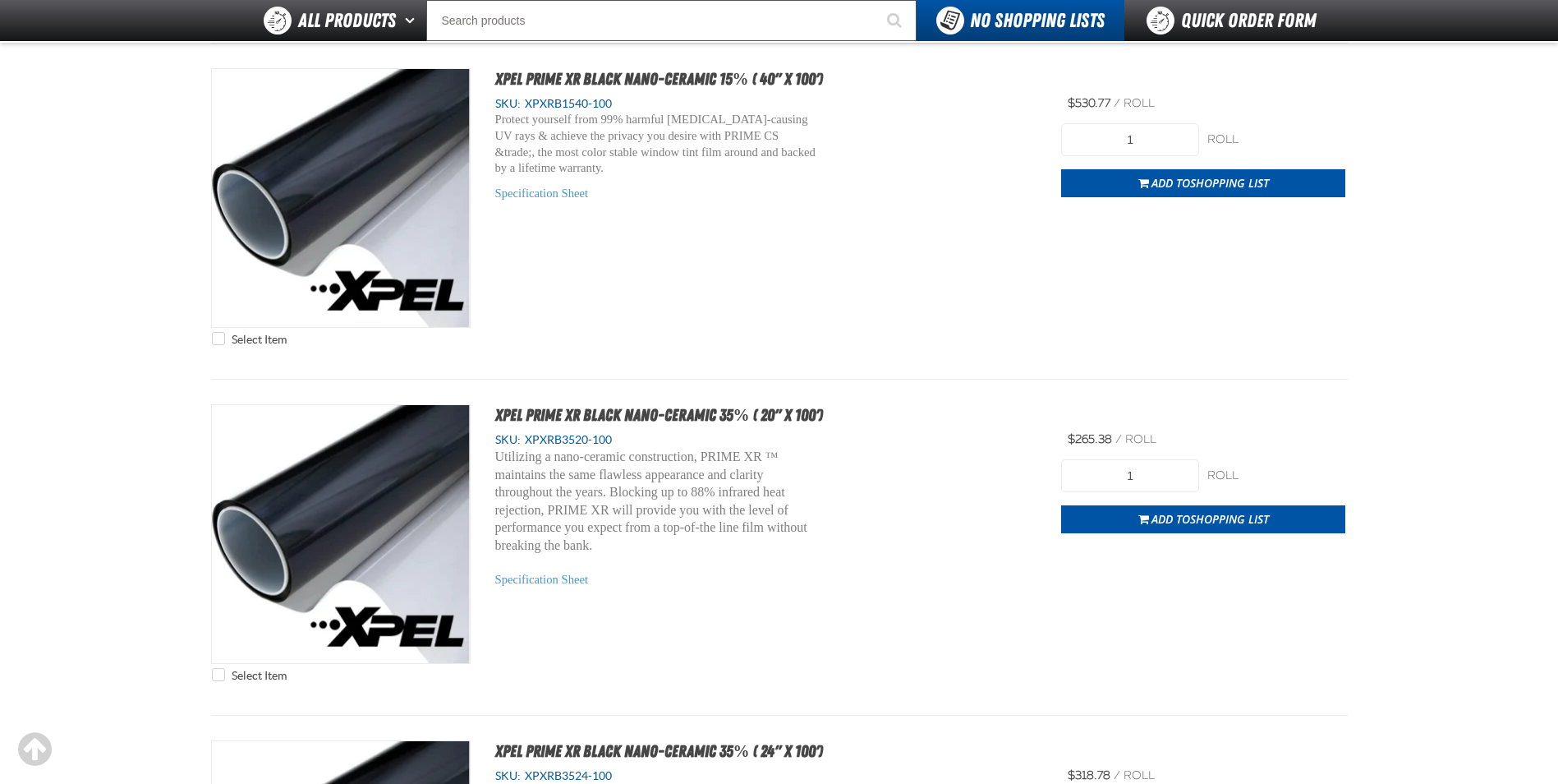
scroll to position [657, 0]
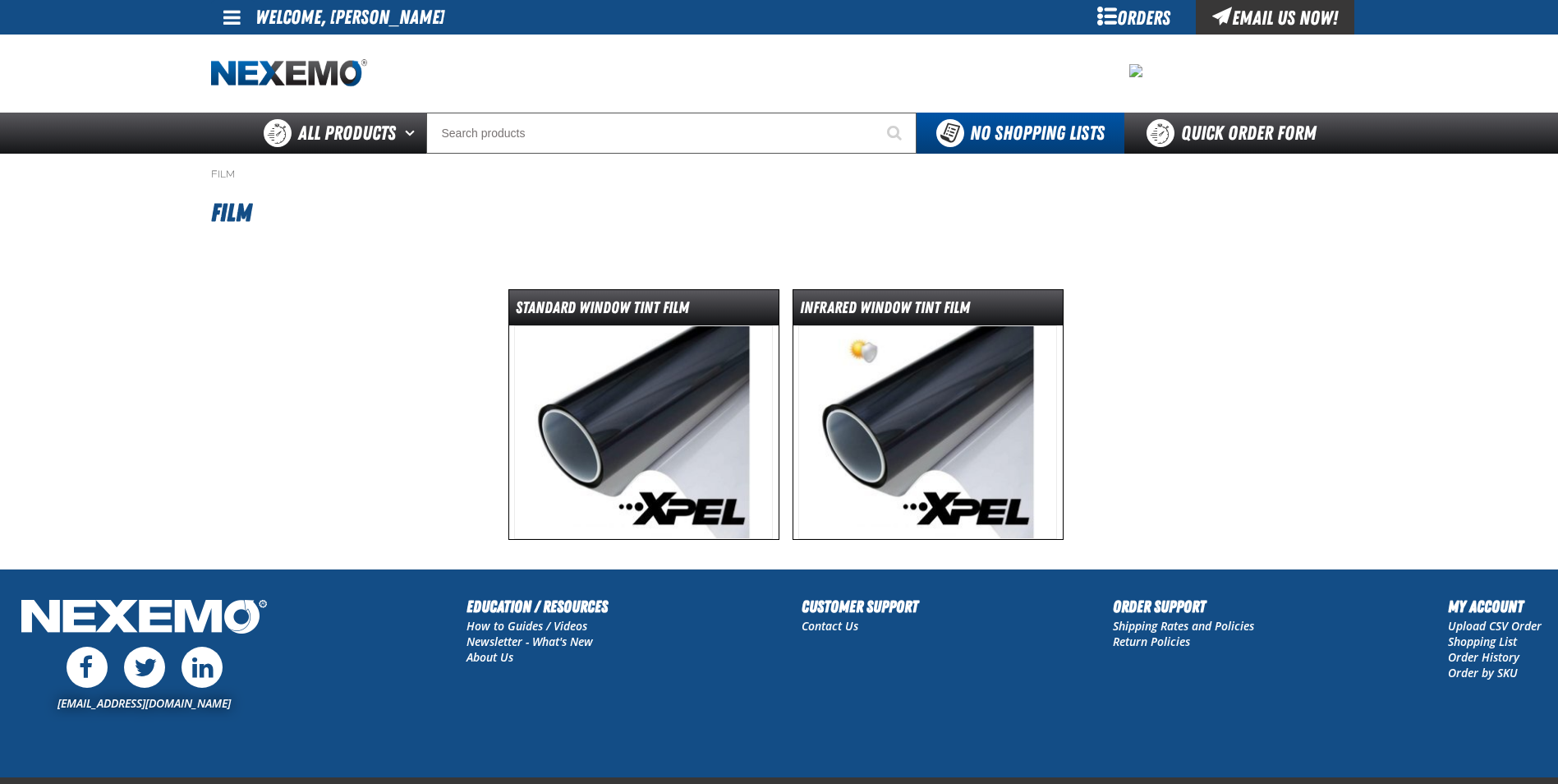
click at [730, 435] on img at bounding box center [643, 432] width 259 height 213
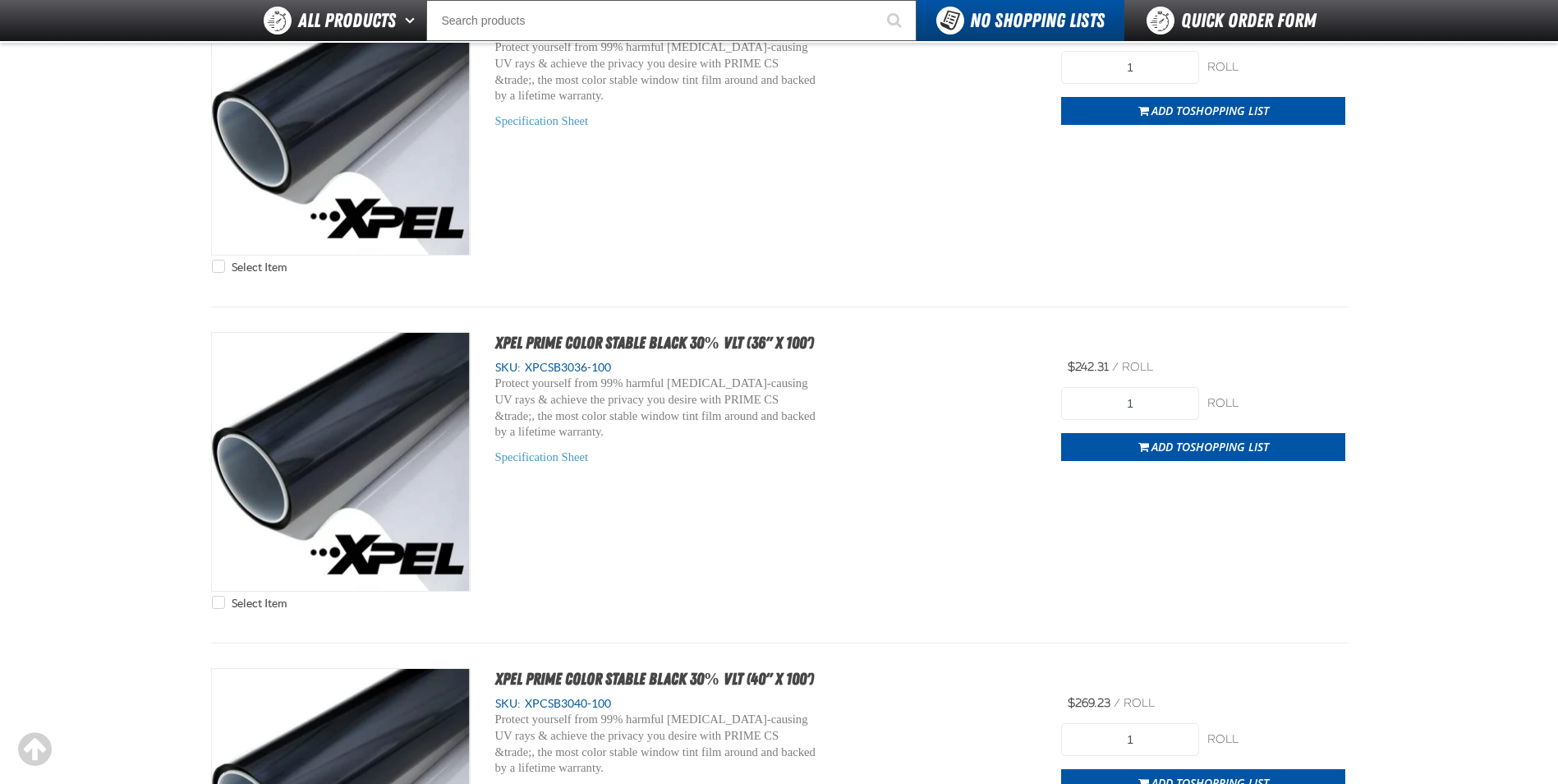
scroll to position [5116, 0]
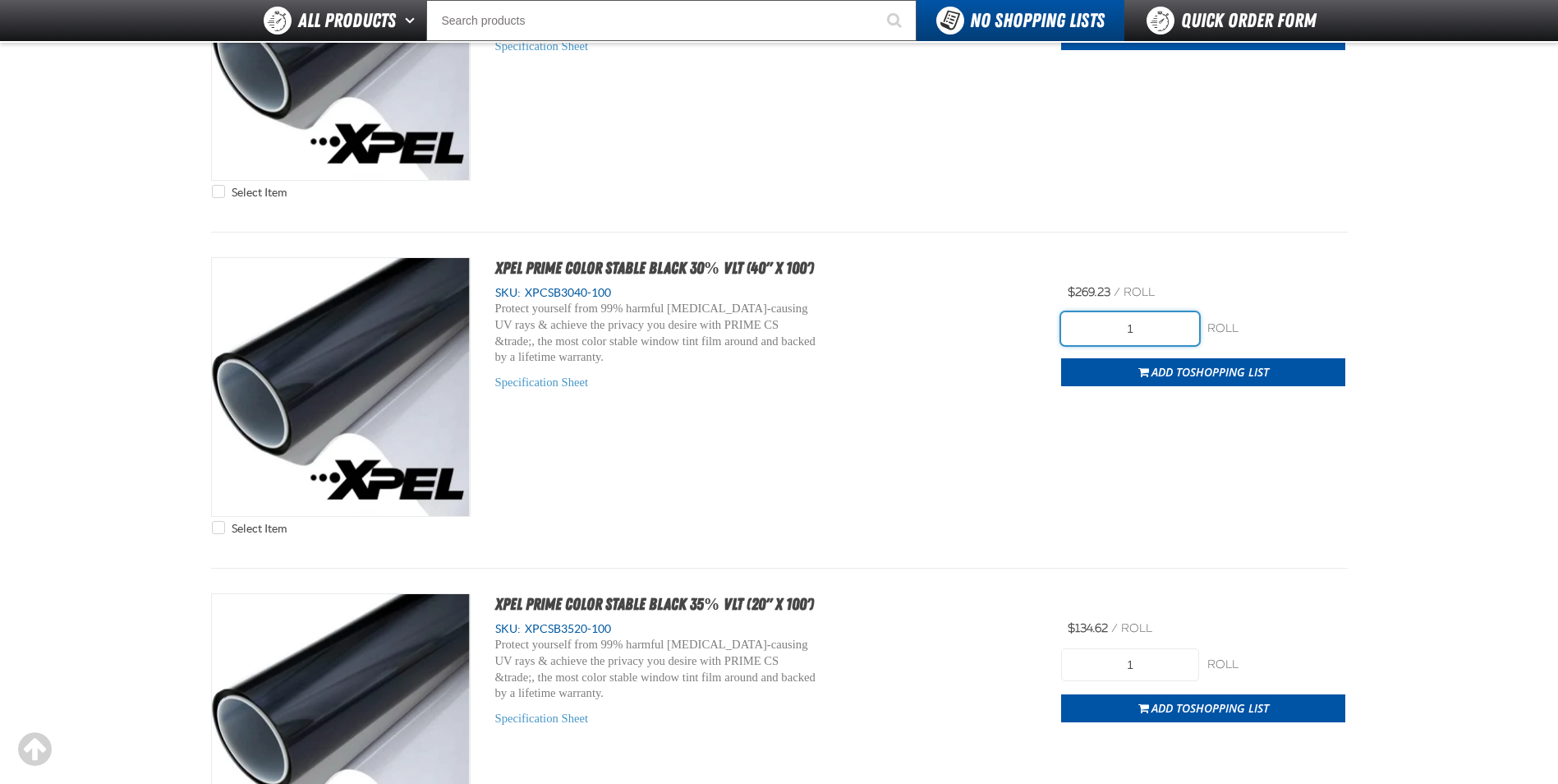
drag, startPoint x: 1137, startPoint y: 325, endPoint x: 1103, endPoint y: 335, distance: 35.4
click at [1103, 335] on input "1" at bounding box center [1131, 328] width 138 height 32
type input "3"
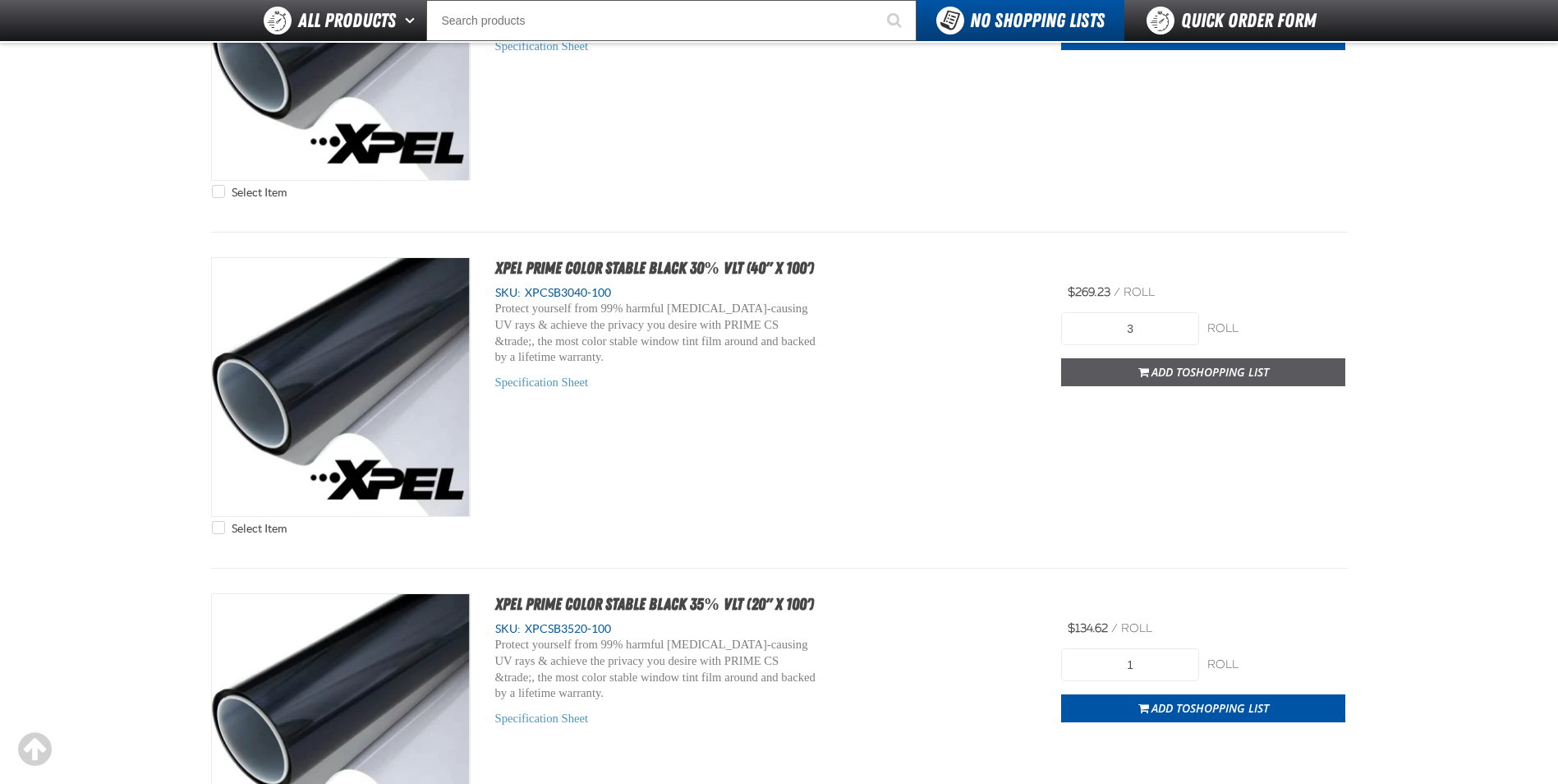
click at [1205, 378] on span "Shopping List" at bounding box center [1230, 372] width 79 height 16
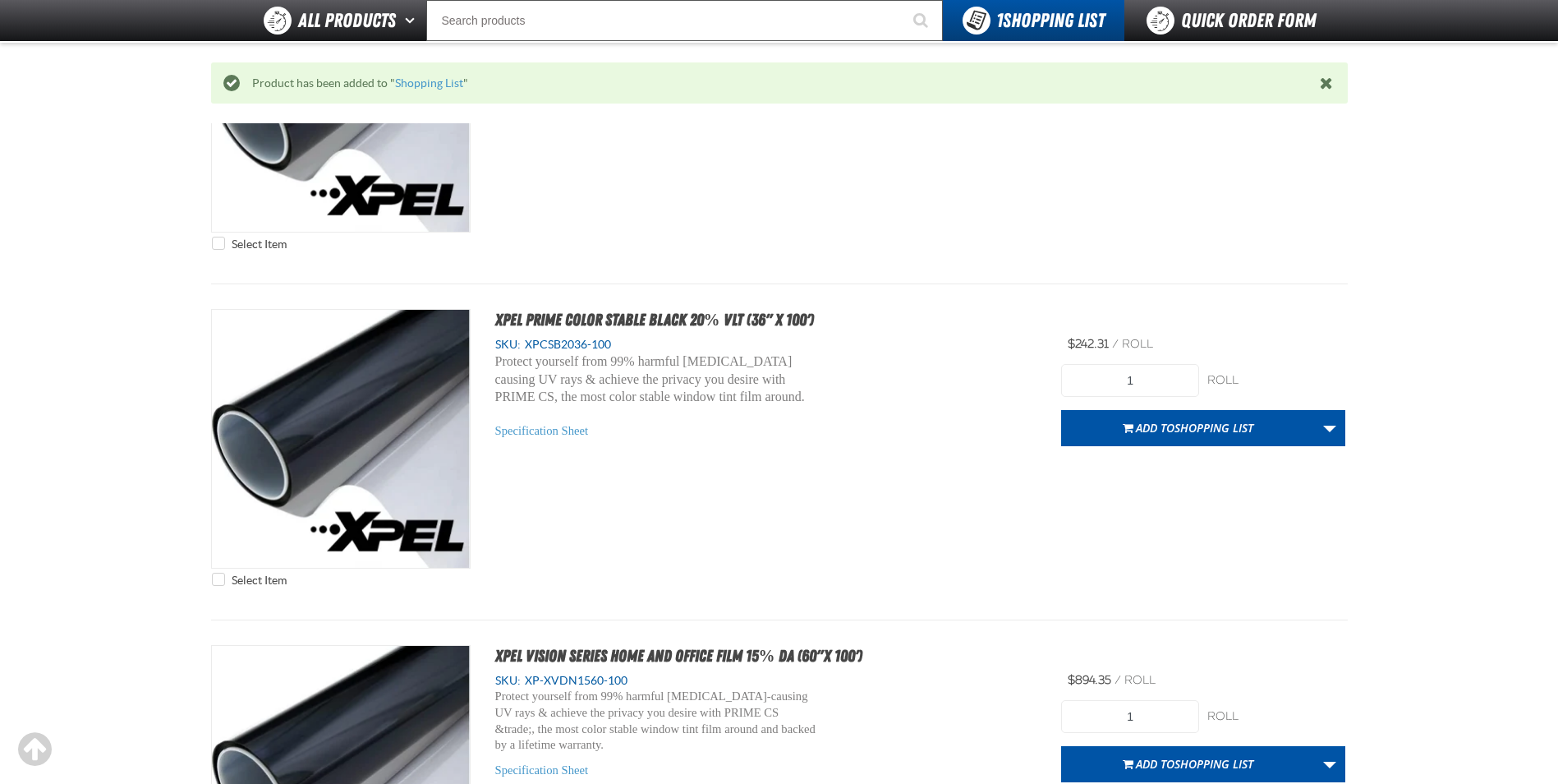
scroll to position [7168, 0]
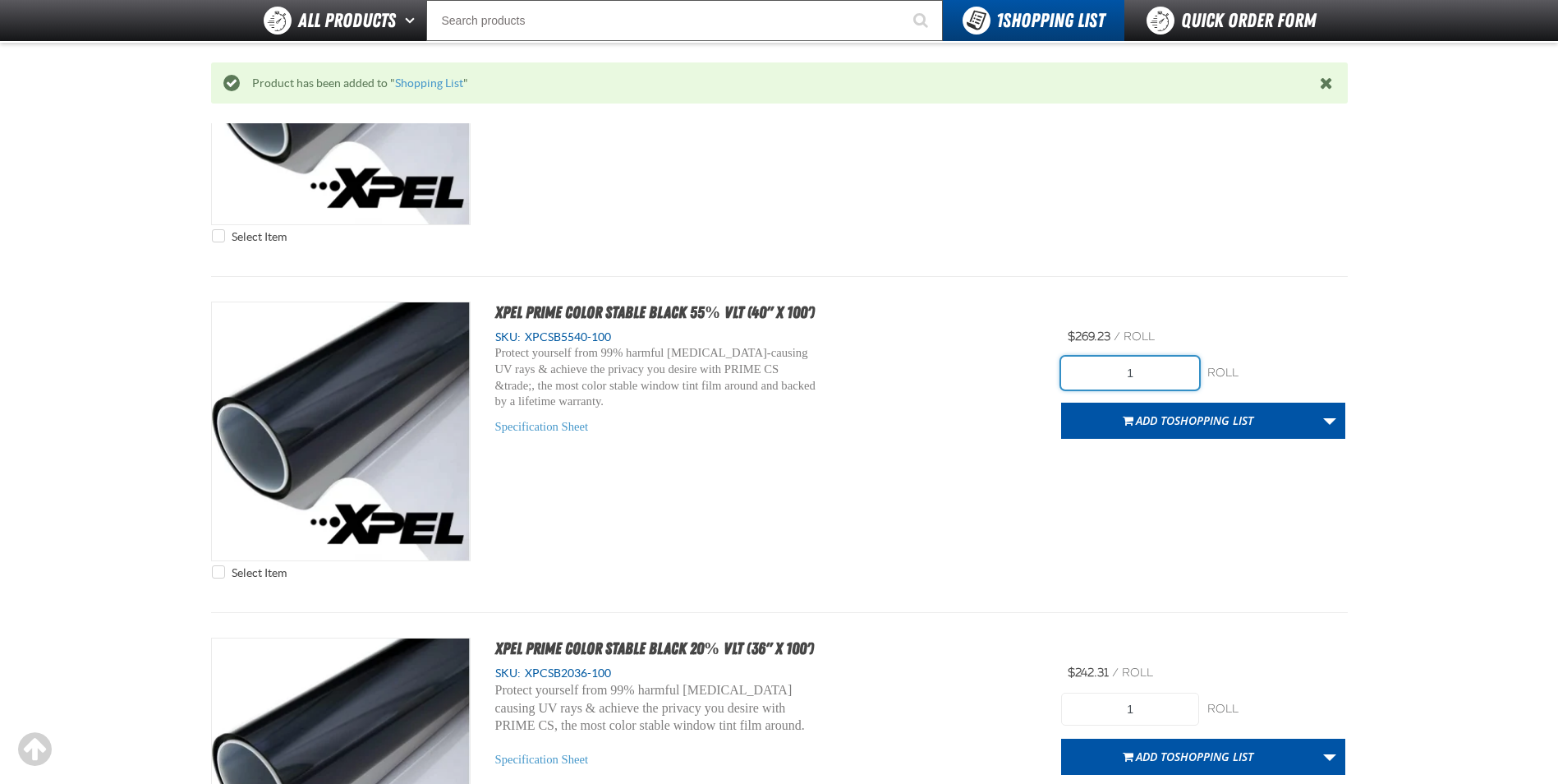
drag, startPoint x: 1154, startPoint y: 367, endPoint x: 987, endPoint y: 377, distance: 167.3
click at [987, 377] on div "Select Item XPEL PRIME Color Stable Black 55% VLT (40" x 100') SKU: XPCSB5540-1…" at bounding box center [779, 444] width 1137 height 286
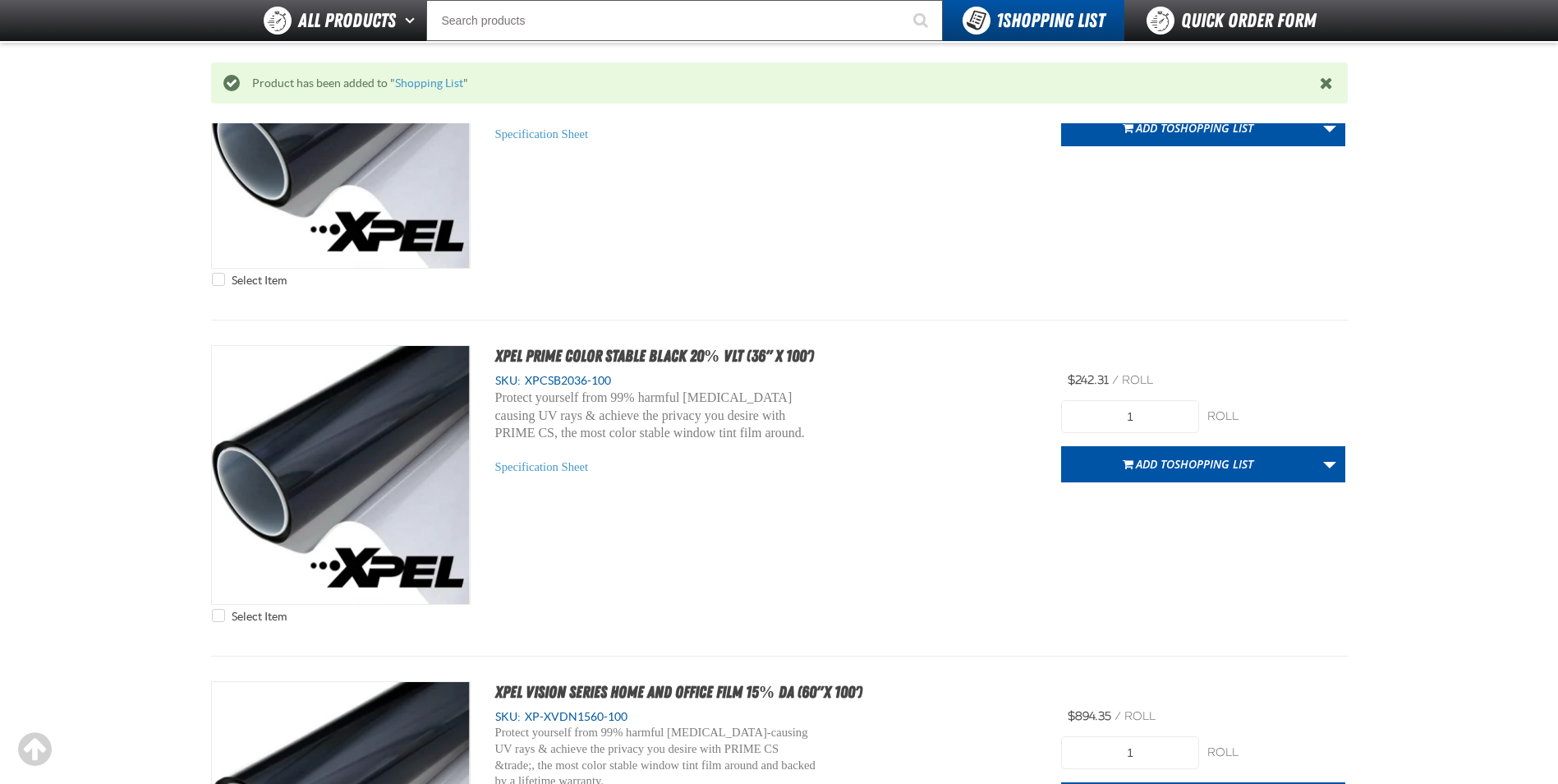
scroll to position [7496, 0]
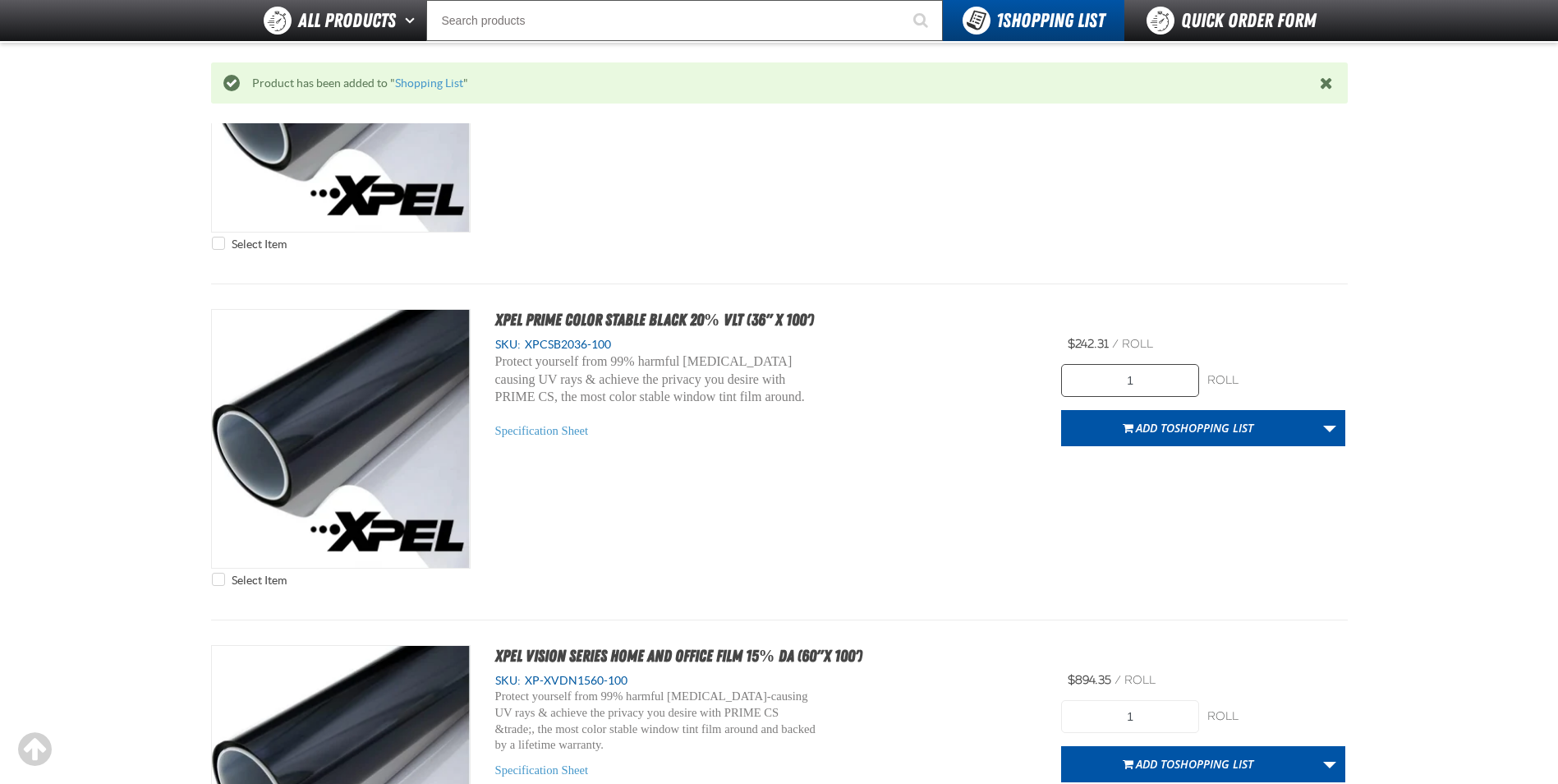
type input "3"
drag, startPoint x: 1137, startPoint y: 374, endPoint x: 1087, endPoint y: 385, distance: 51.2
click at [1103, 387] on input "1" at bounding box center [1131, 380] width 138 height 32
type input "3"
click at [1176, 428] on span "Shopping List" at bounding box center [1214, 427] width 79 height 16
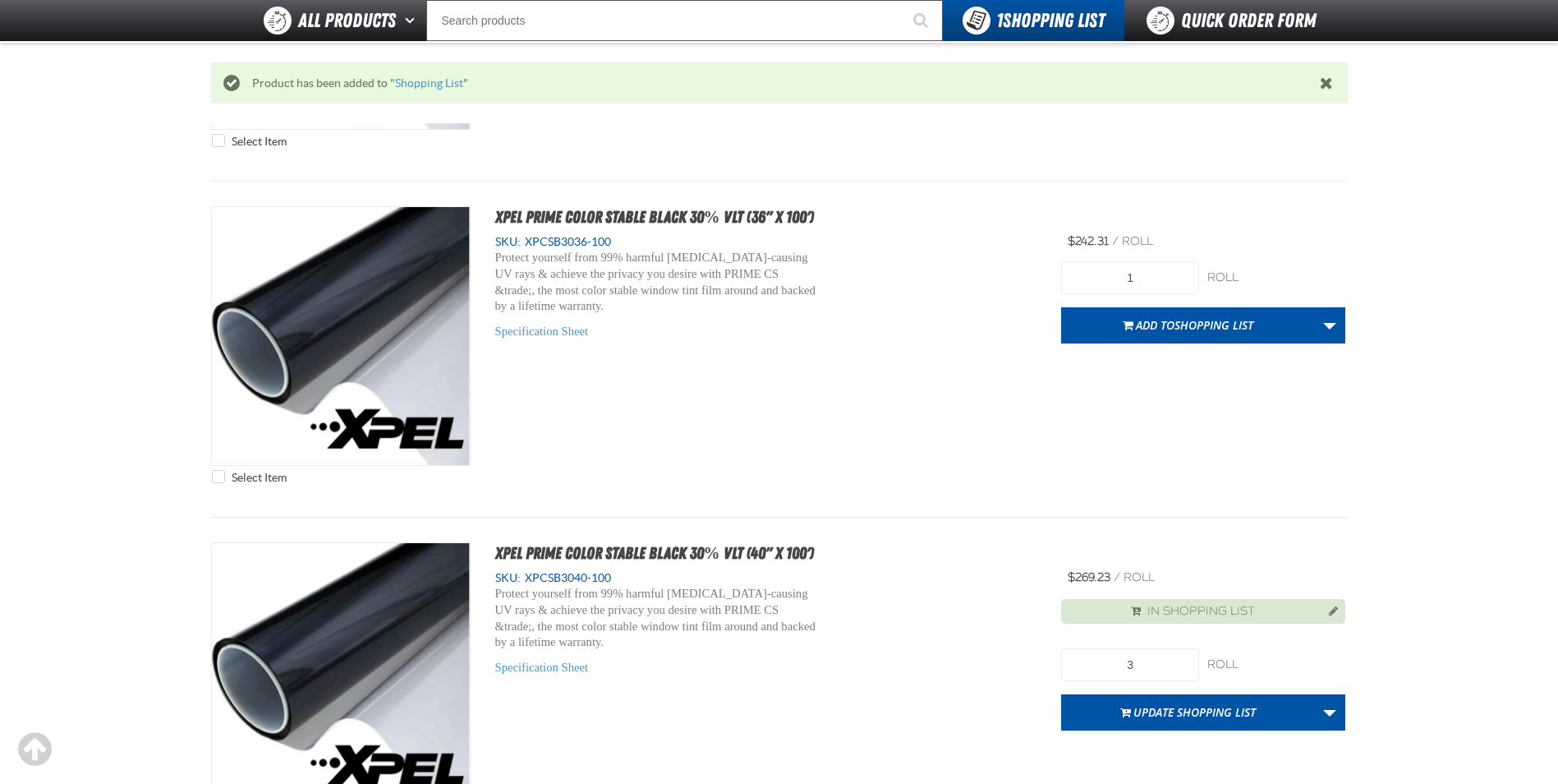
scroll to position [5031, 0]
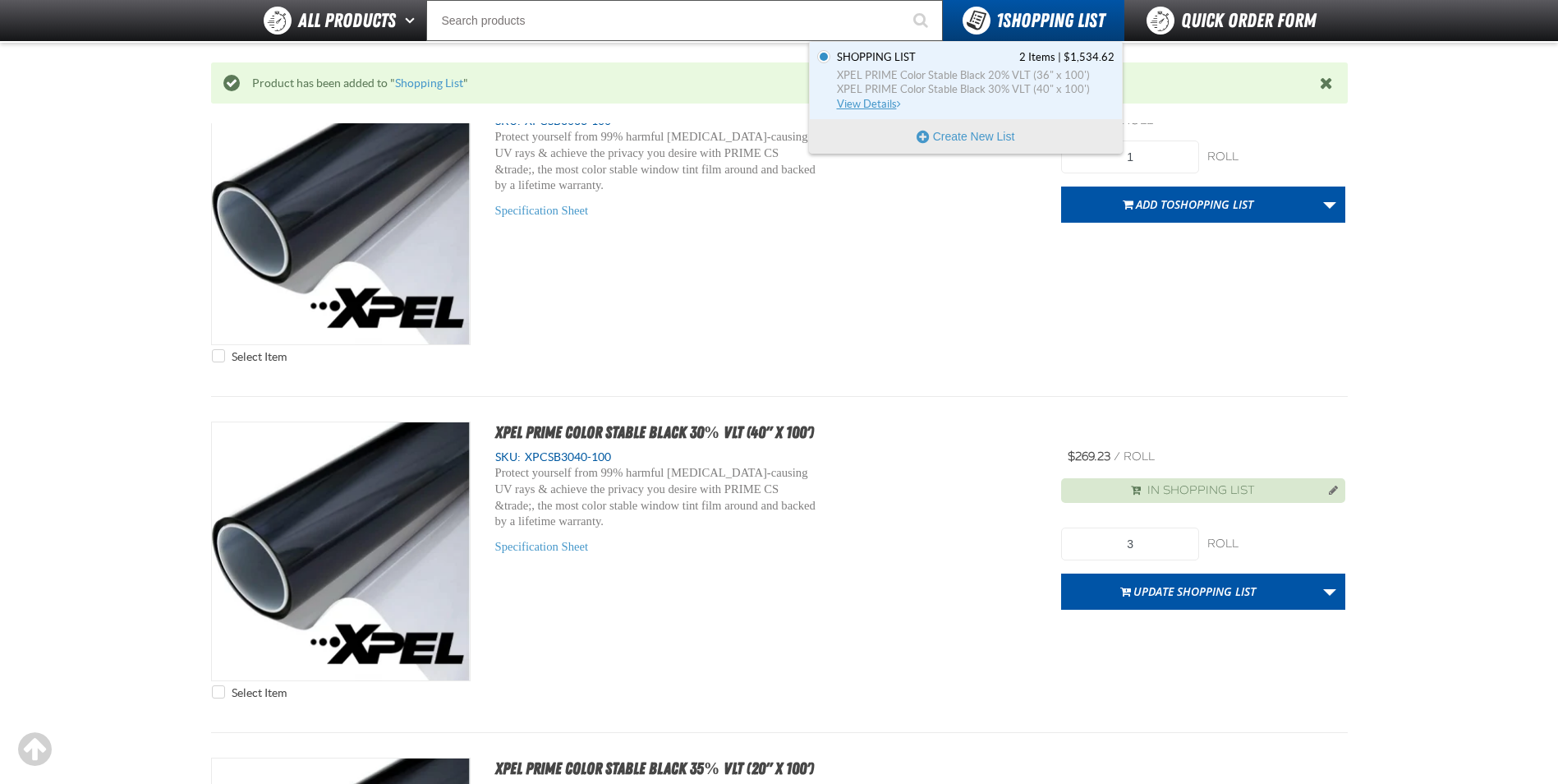
click at [1002, 57] on span "Shopping List 2 Items | $1,534.62" at bounding box center [976, 57] width 277 height 15
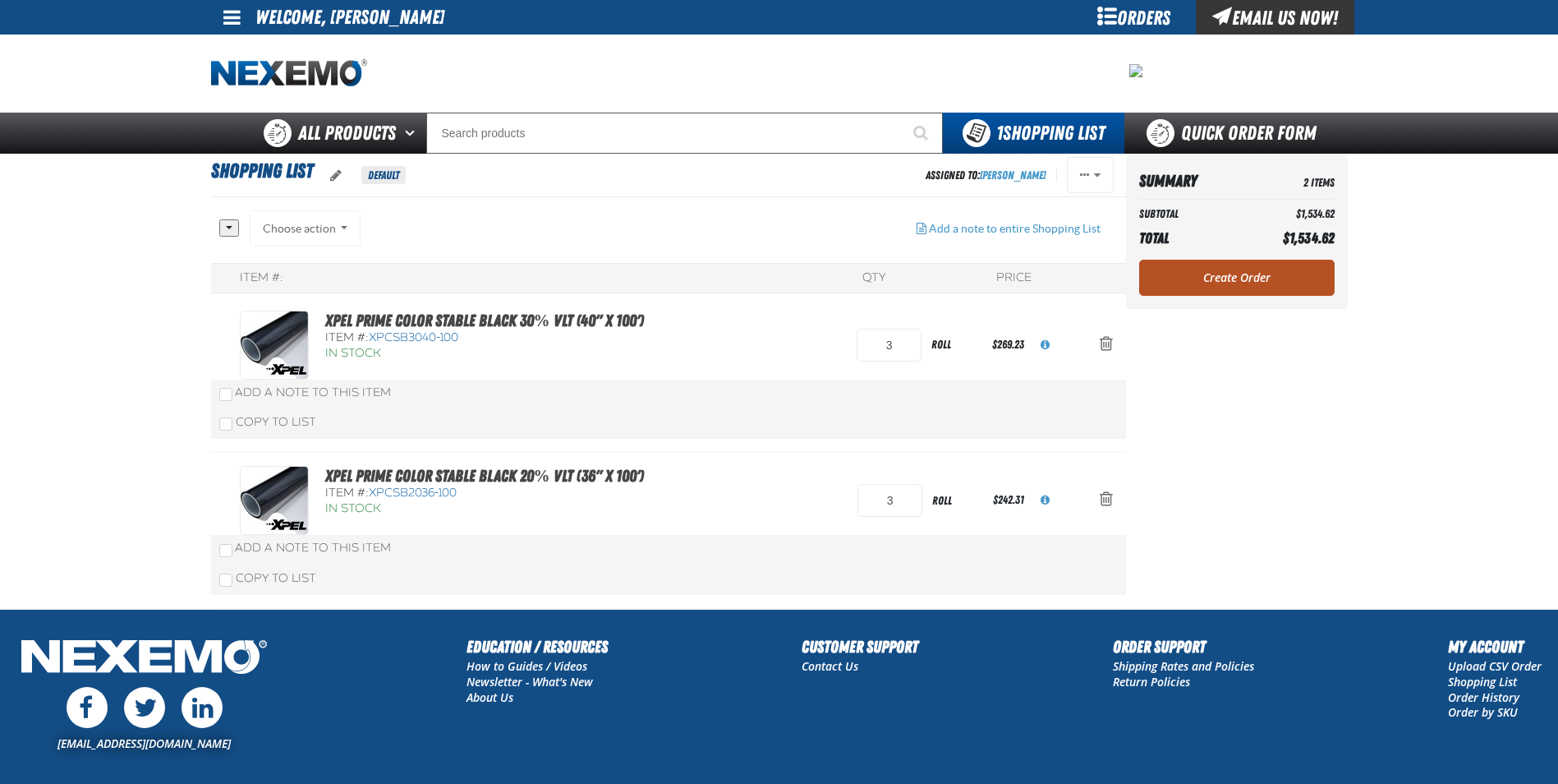
drag, startPoint x: 1204, startPoint y: 277, endPoint x: 1200, endPoint y: 270, distance: 8.1
click at [1204, 277] on link "Create Order" at bounding box center [1237, 277] width 196 height 36
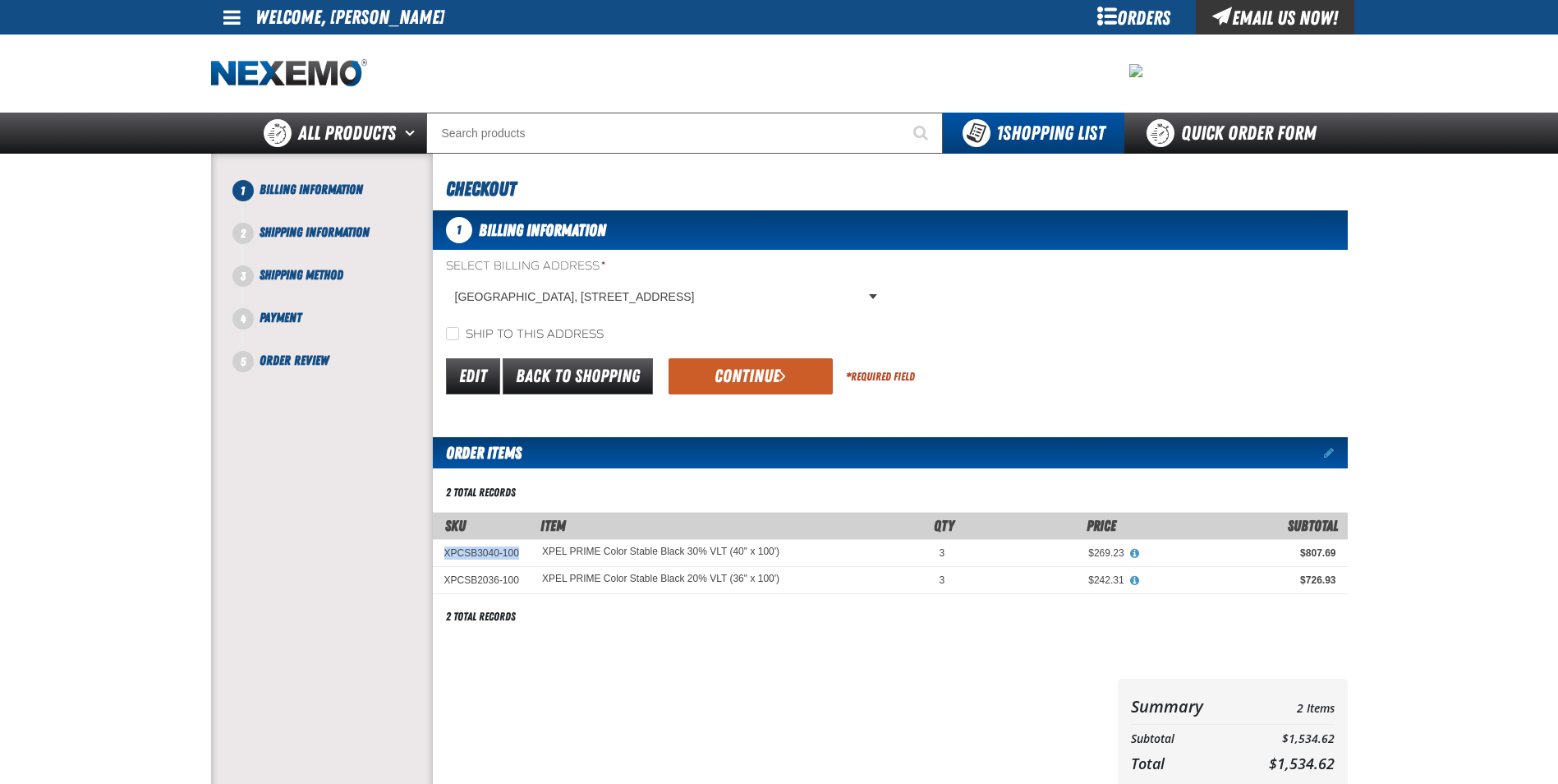
drag, startPoint x: 444, startPoint y: 552, endPoint x: 527, endPoint y: 552, distance: 83.0
click at [527, 552] on td "XPCSB3040-100" at bounding box center [482, 552] width 97 height 27
drag, startPoint x: 527, startPoint y: 552, endPoint x: 500, endPoint y: 552, distance: 27.0
copy td "XPCSB3040-100"
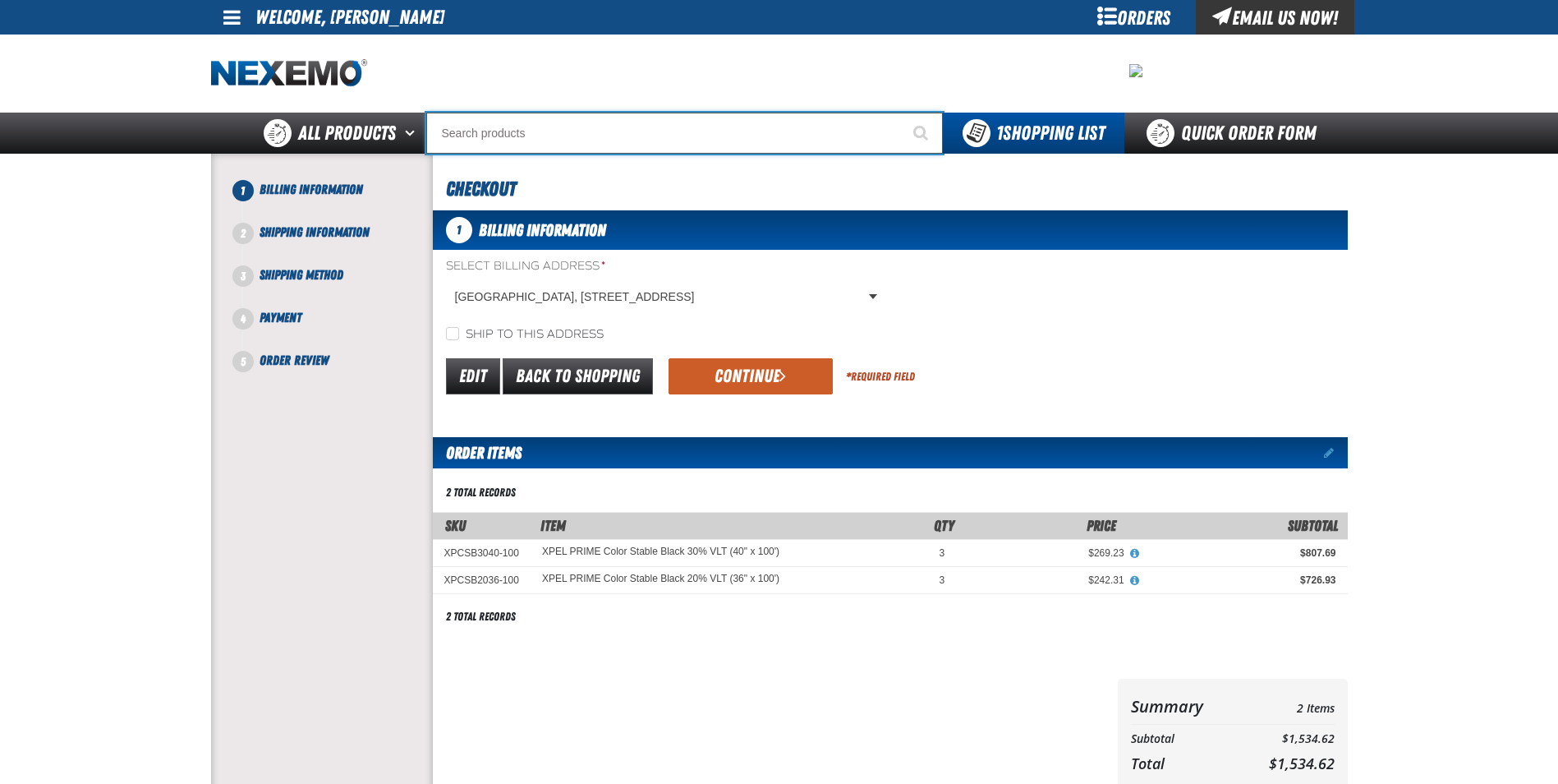
drag, startPoint x: 655, startPoint y: 122, endPoint x: 663, endPoint y: 113, distance: 12.0
click at [655, 120] on input "Search" at bounding box center [685, 132] width 517 height 41
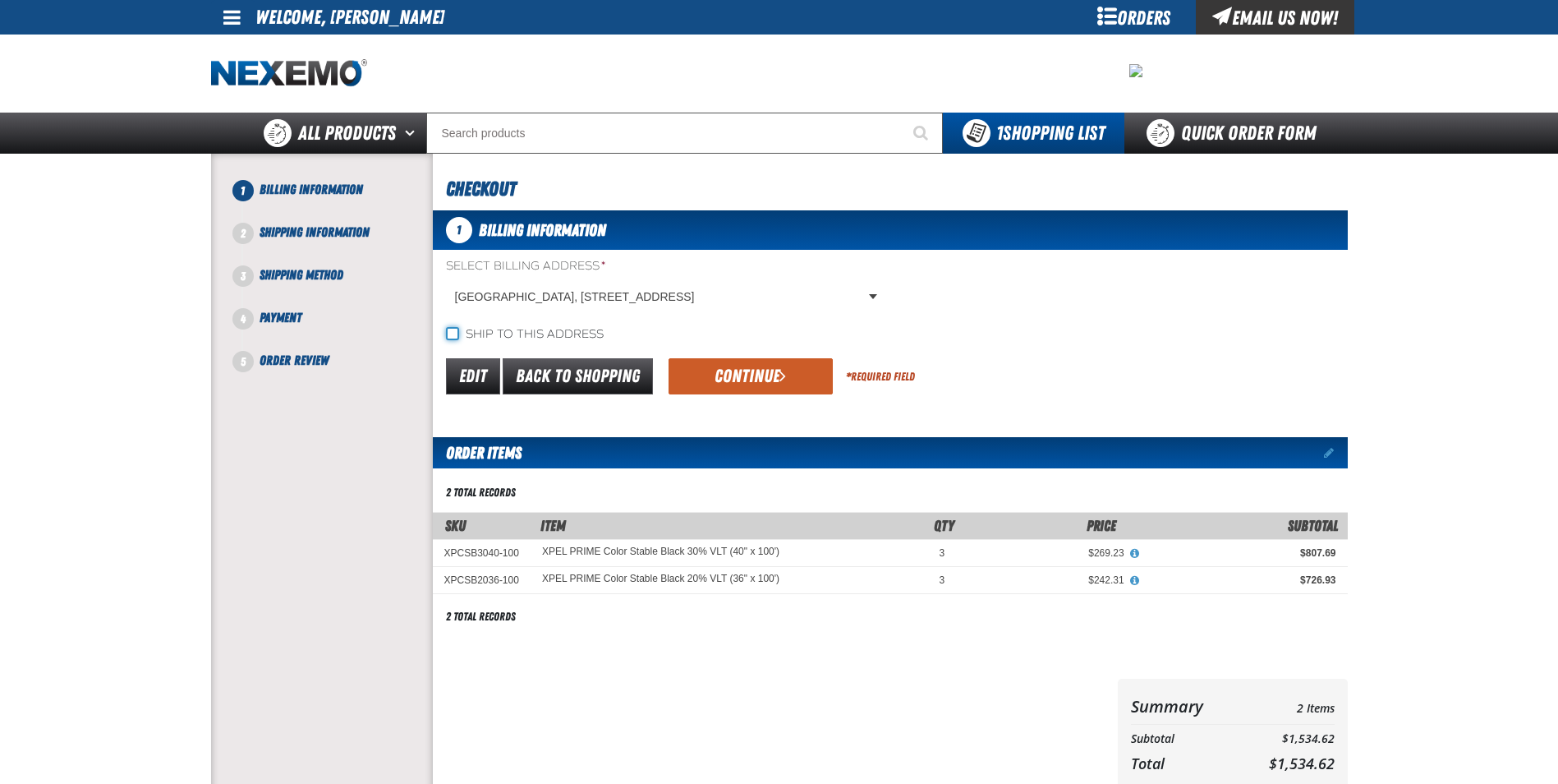
click at [456, 335] on input "Ship to this address" at bounding box center [452, 333] width 13 height 13
checkbox input "true"
click at [770, 375] on button "Continue" at bounding box center [751, 376] width 164 height 36
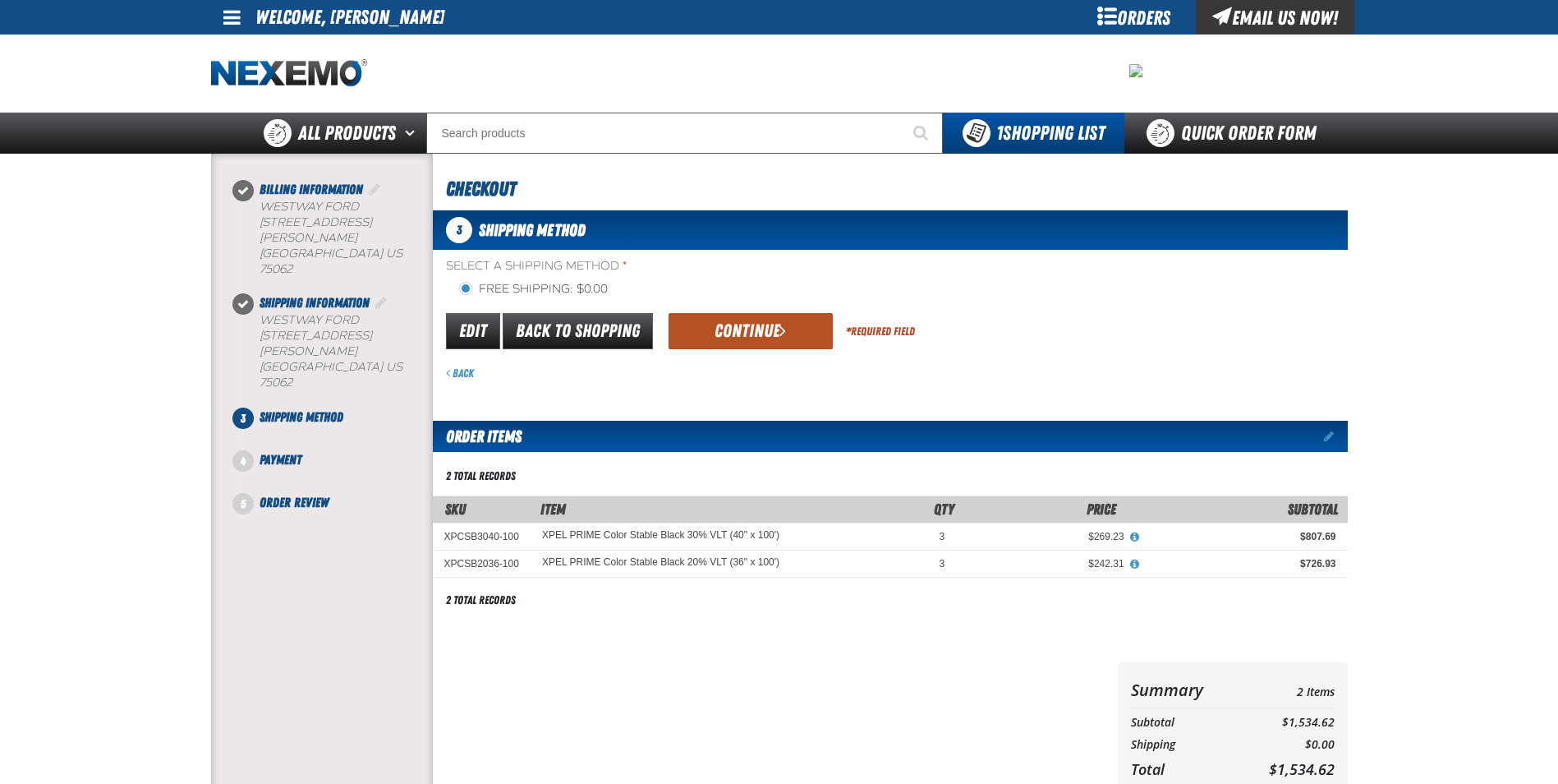
click at [737, 329] on button "Continue" at bounding box center [751, 331] width 164 height 36
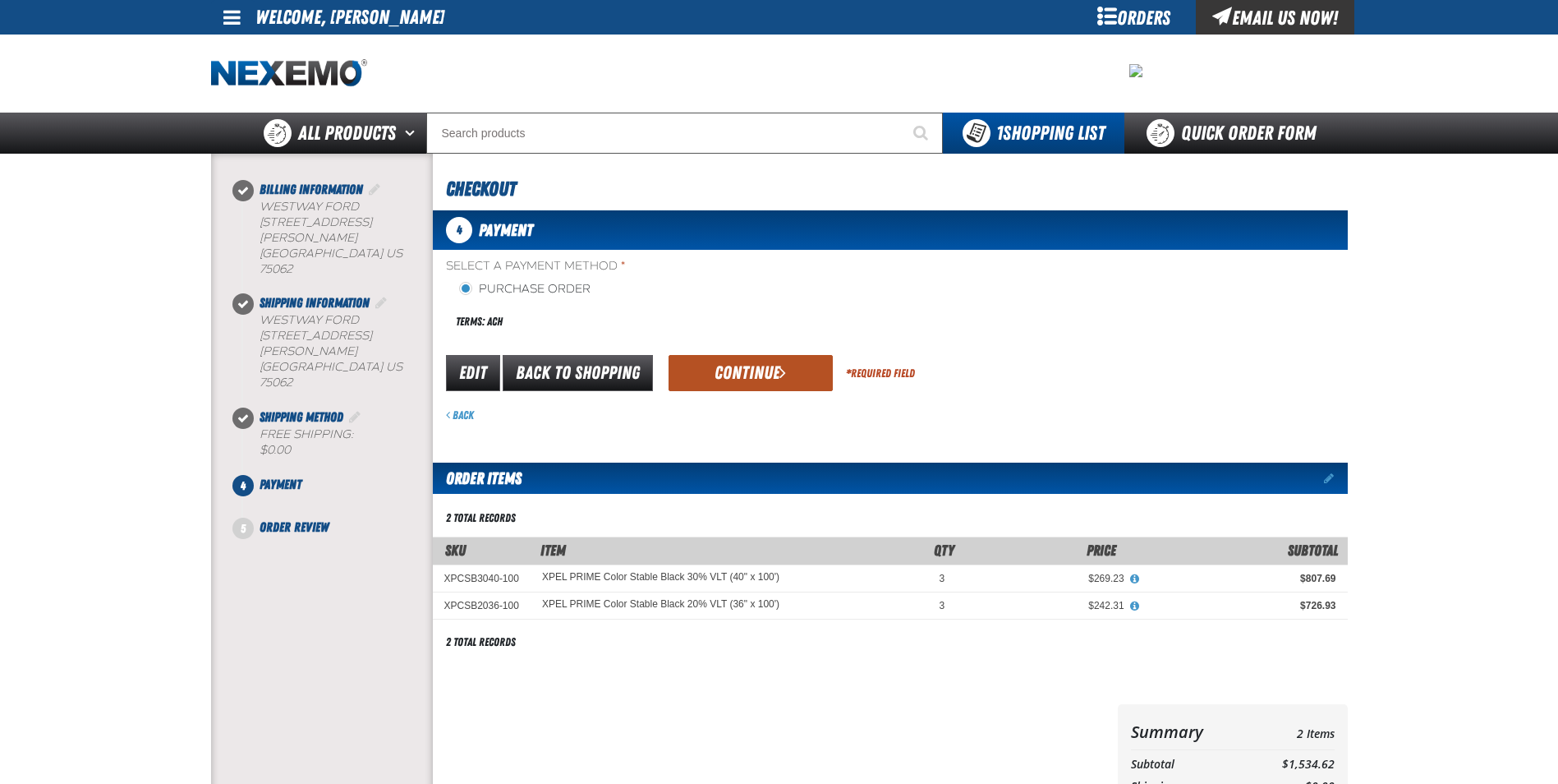
click at [747, 389] on button "Continue" at bounding box center [751, 372] width 164 height 36
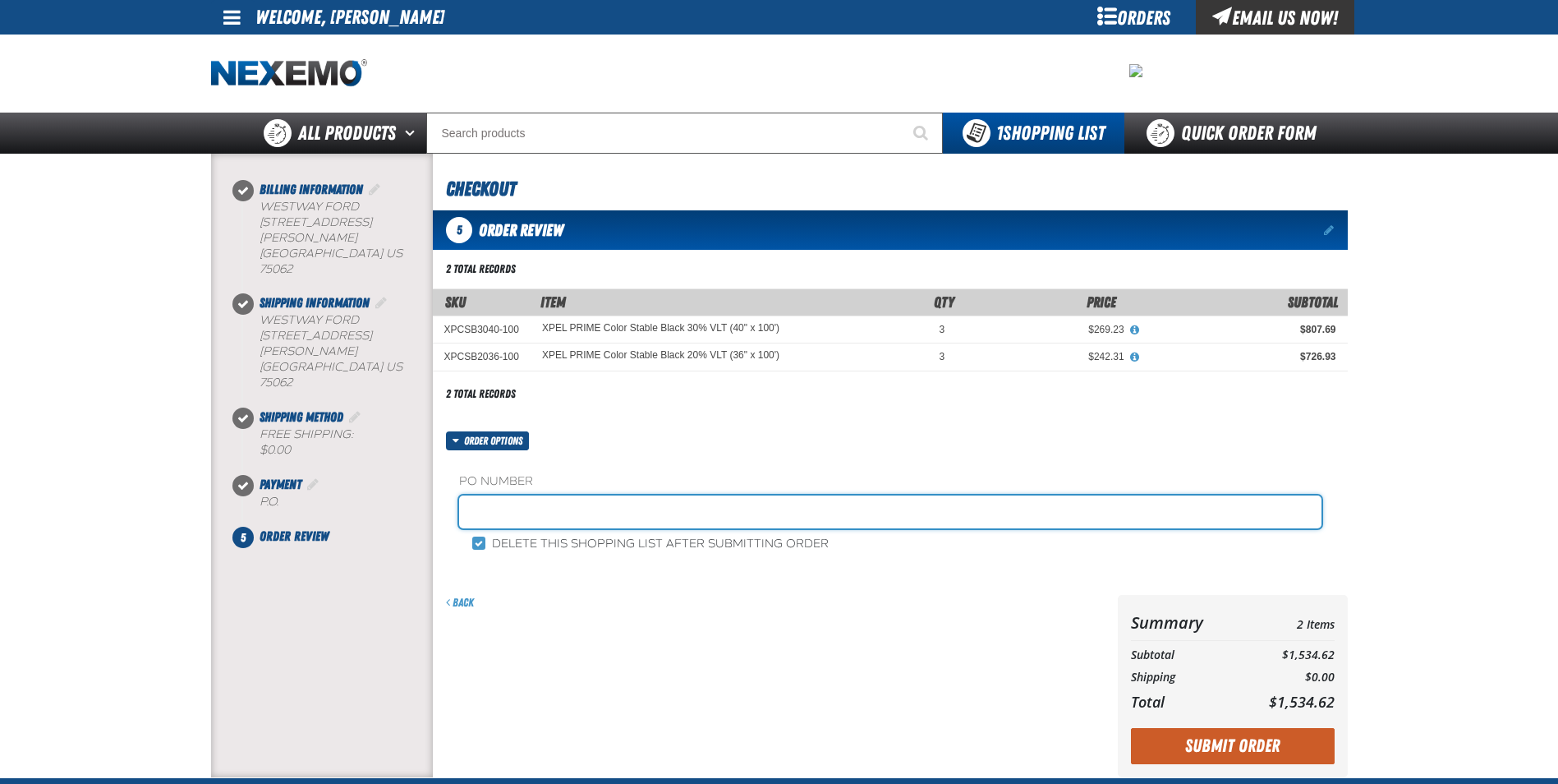
paste input "604119"
type input "604119-MP"
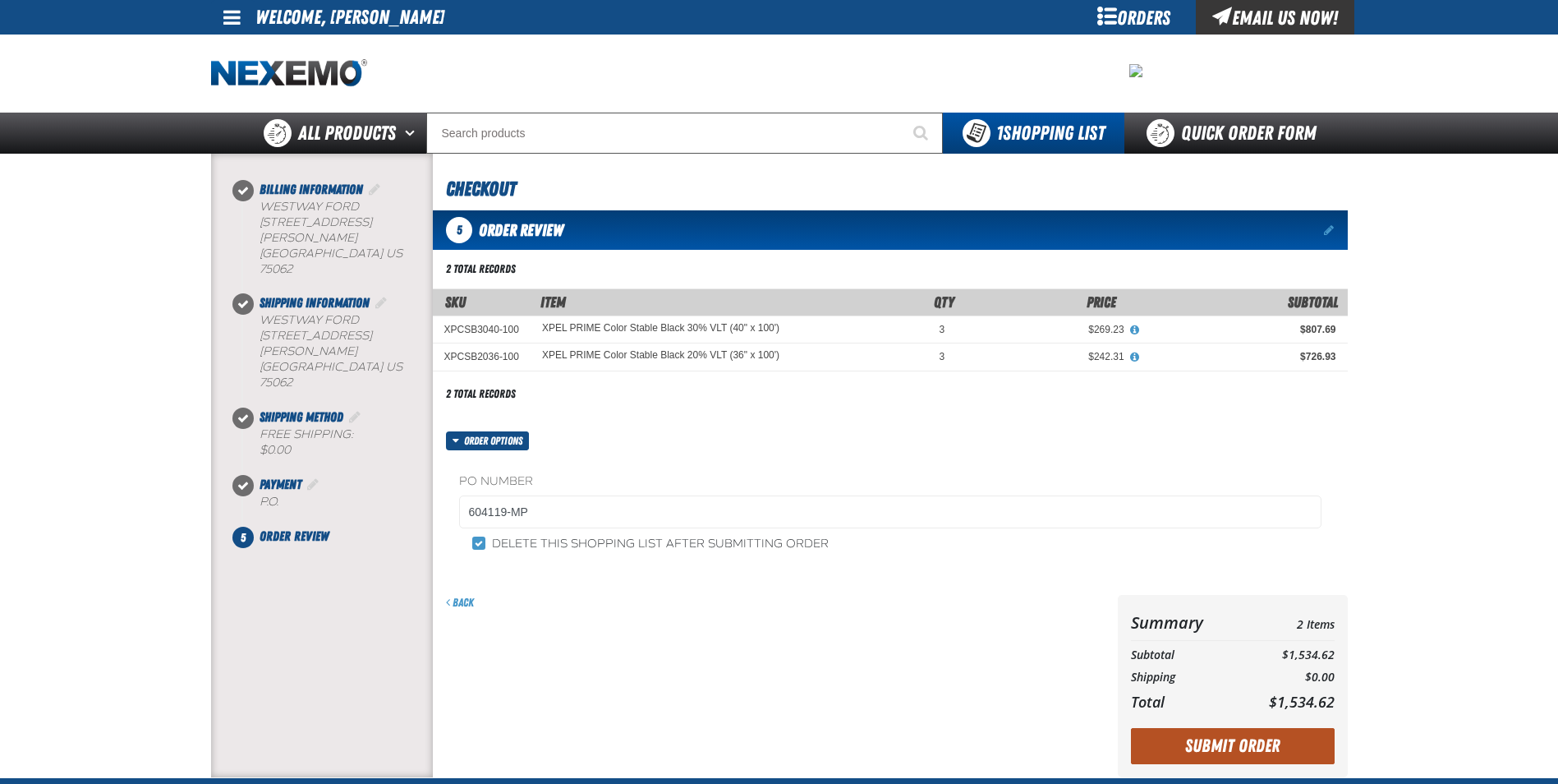
click at [1217, 756] on button "Submit Order" at bounding box center [1233, 746] width 204 height 36
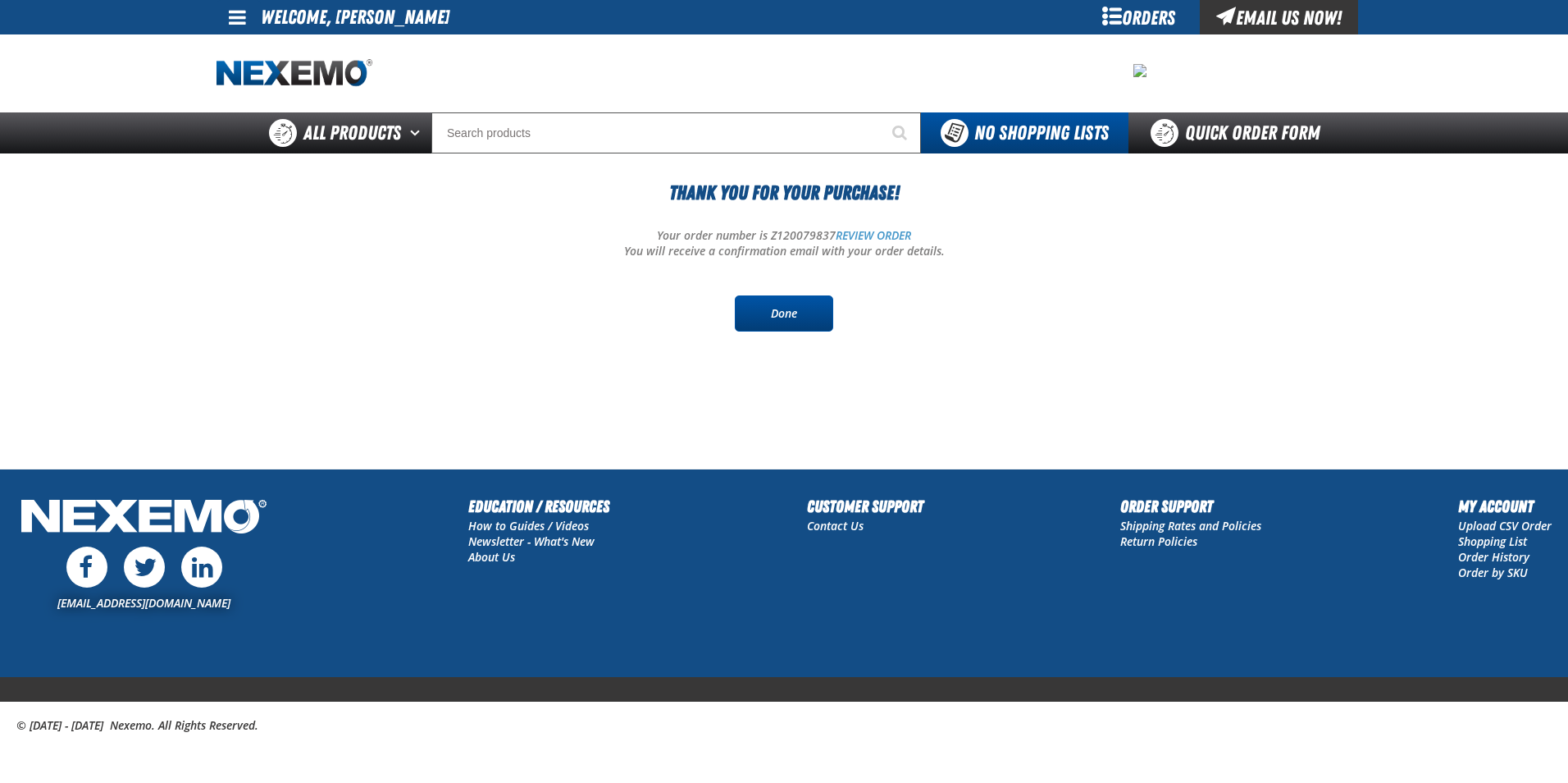
click at [786, 309] on link "Done" at bounding box center [784, 313] width 98 height 36
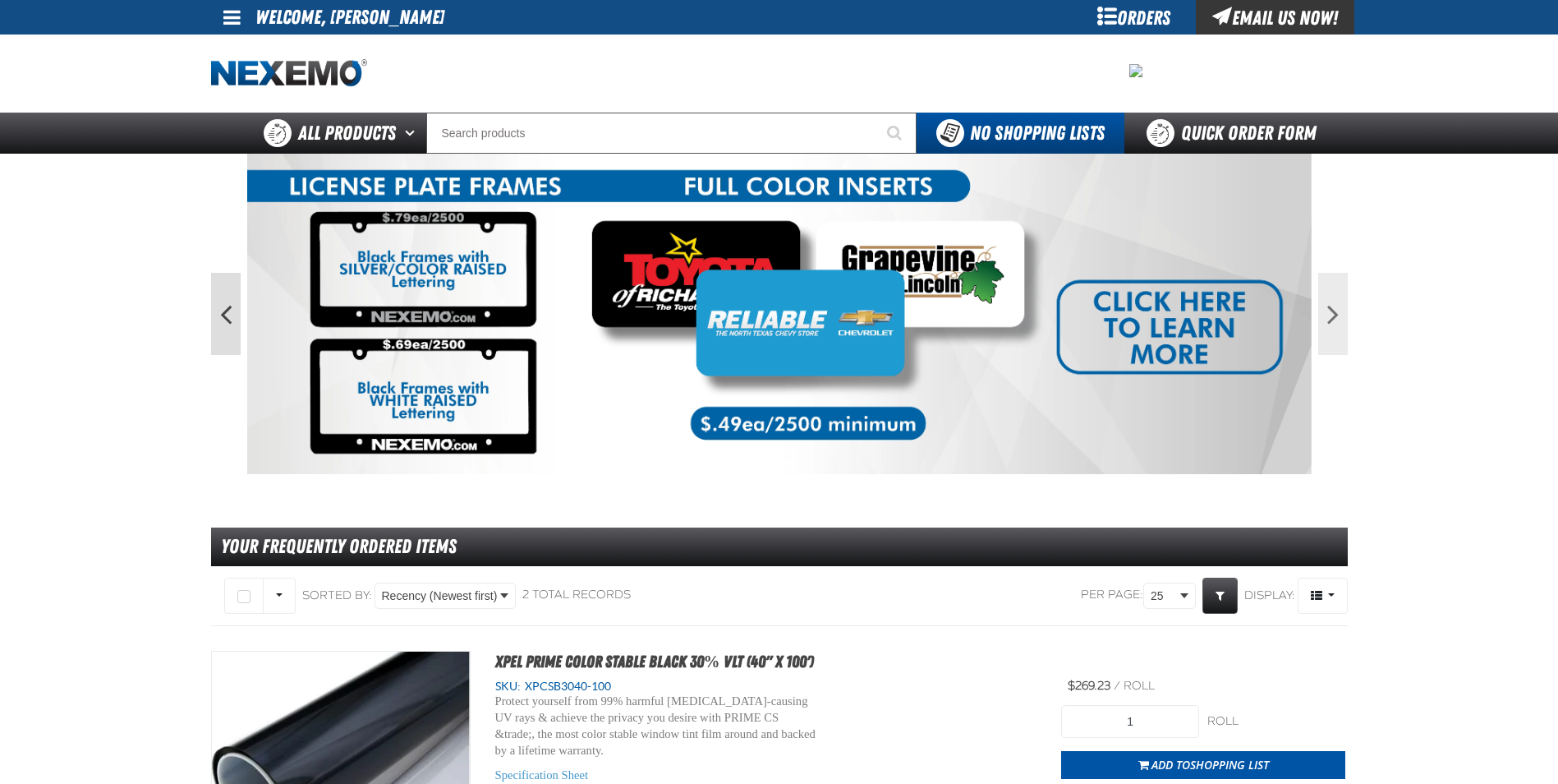
click at [222, 325] on button "Previous" at bounding box center [225, 313] width 29 height 82
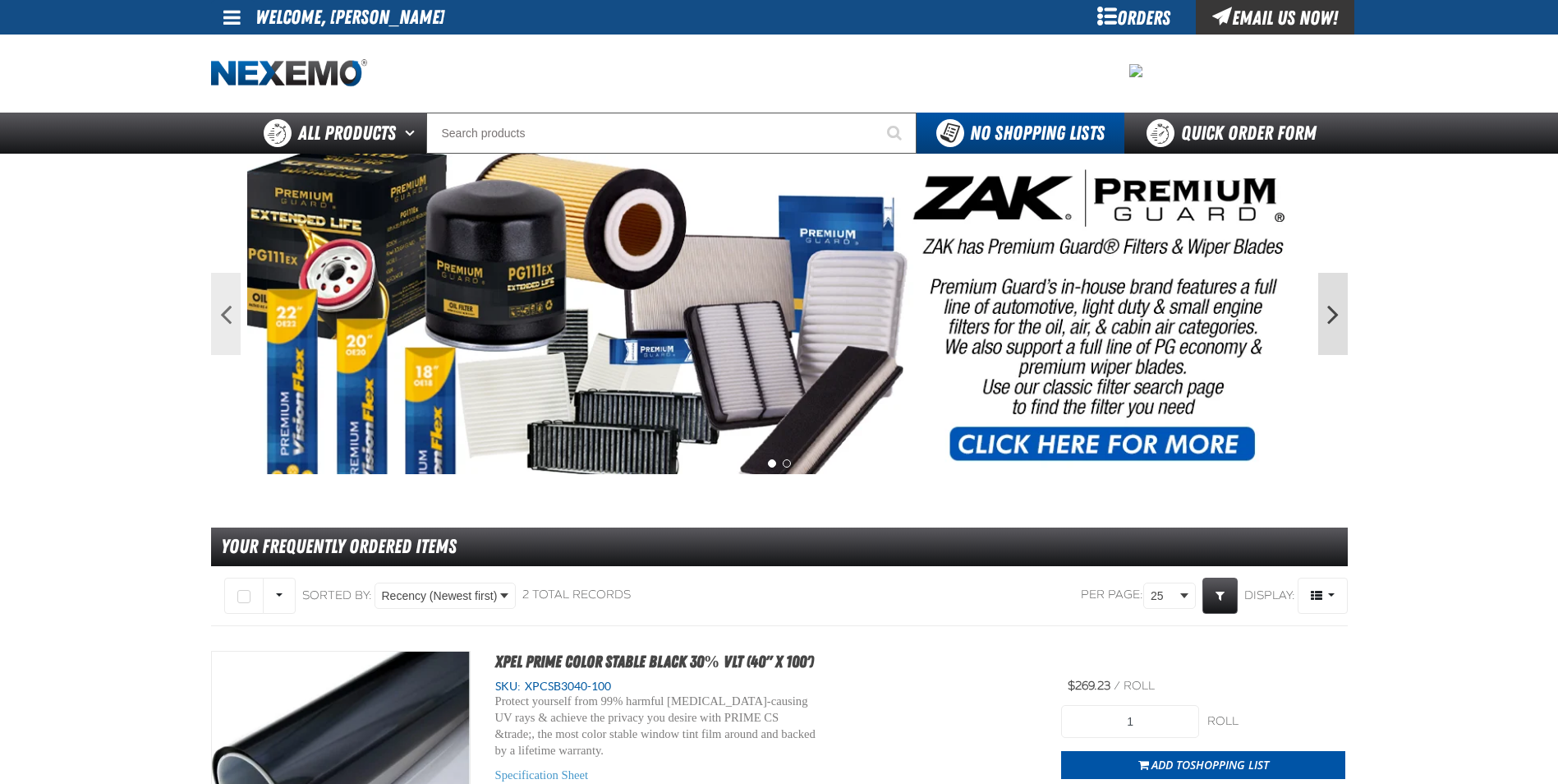
click at [1342, 317] on button "Next" at bounding box center [1333, 313] width 29 height 82
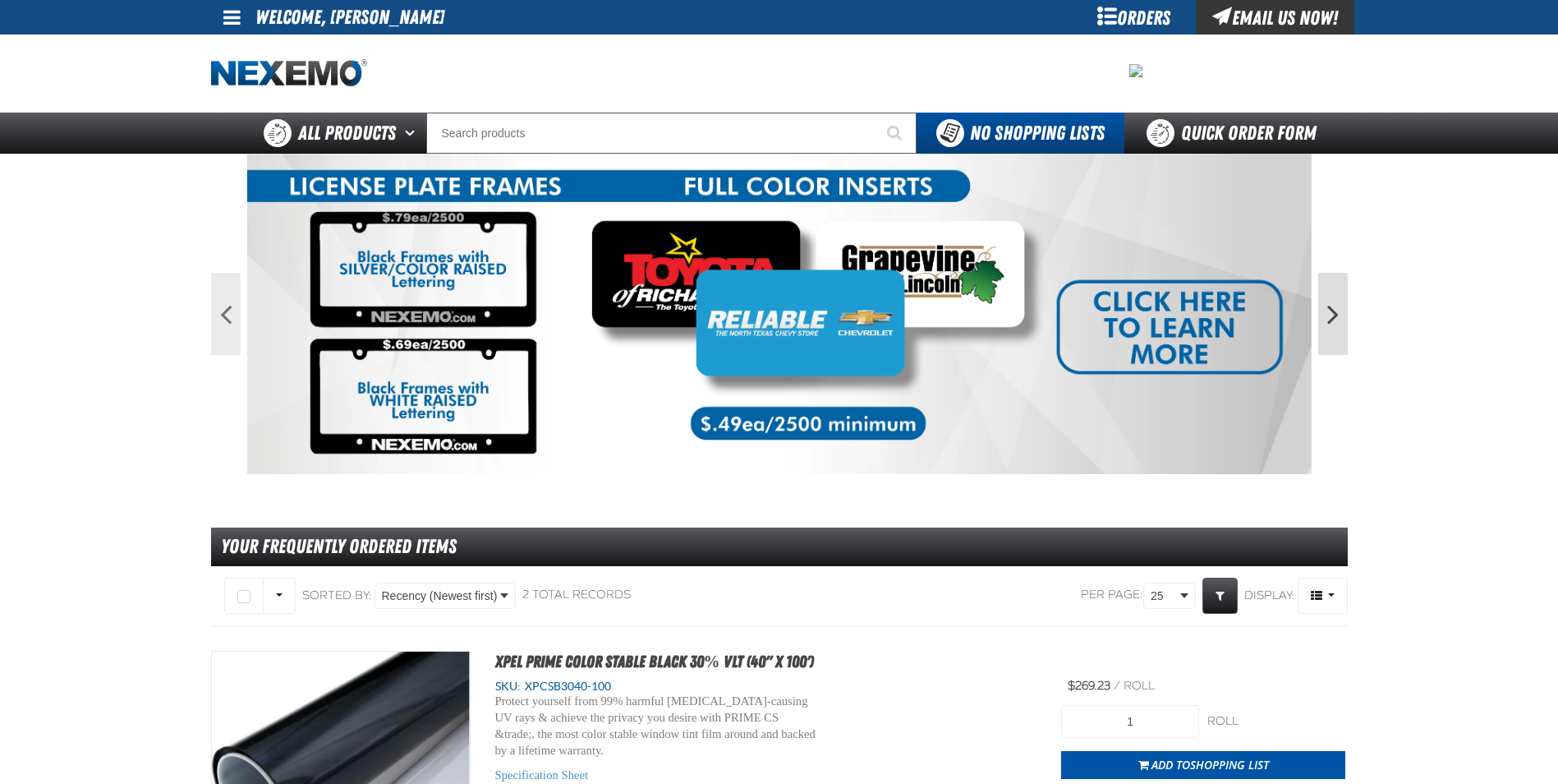
click at [1328, 313] on button "Next" at bounding box center [1333, 313] width 29 height 82
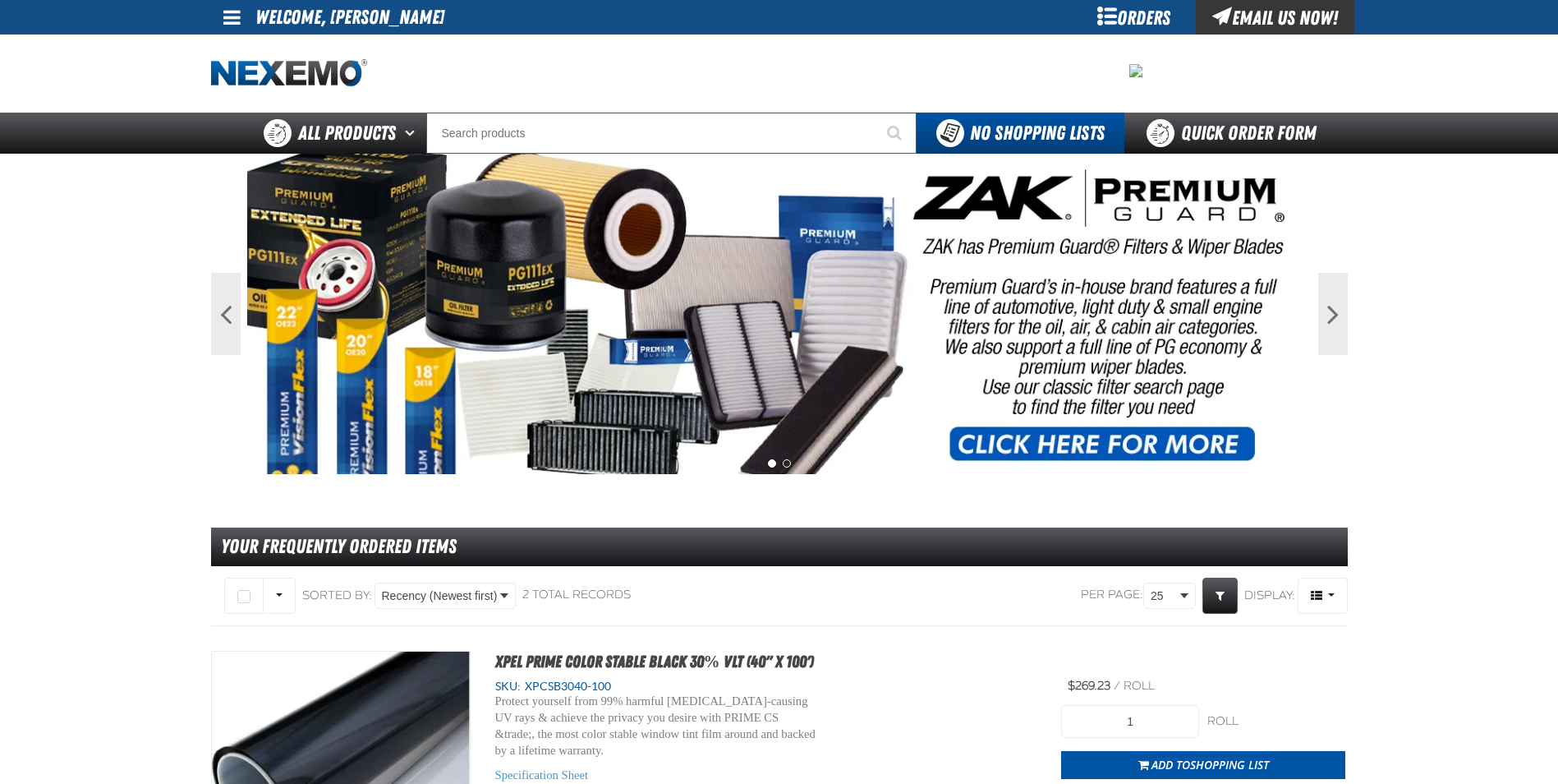
click at [1133, 443] on img at bounding box center [780, 313] width 1065 height 321
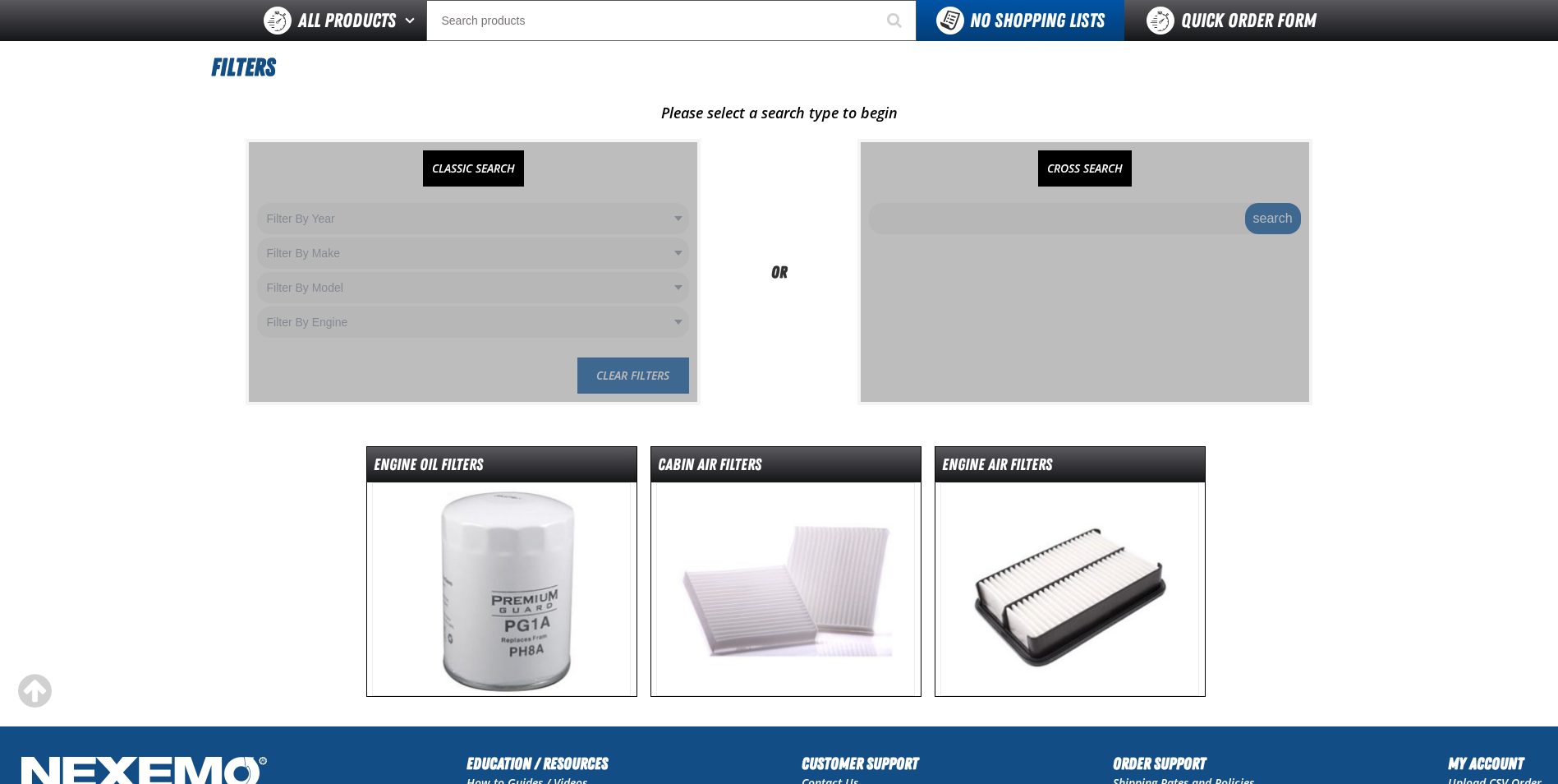
scroll to position [361, 0]
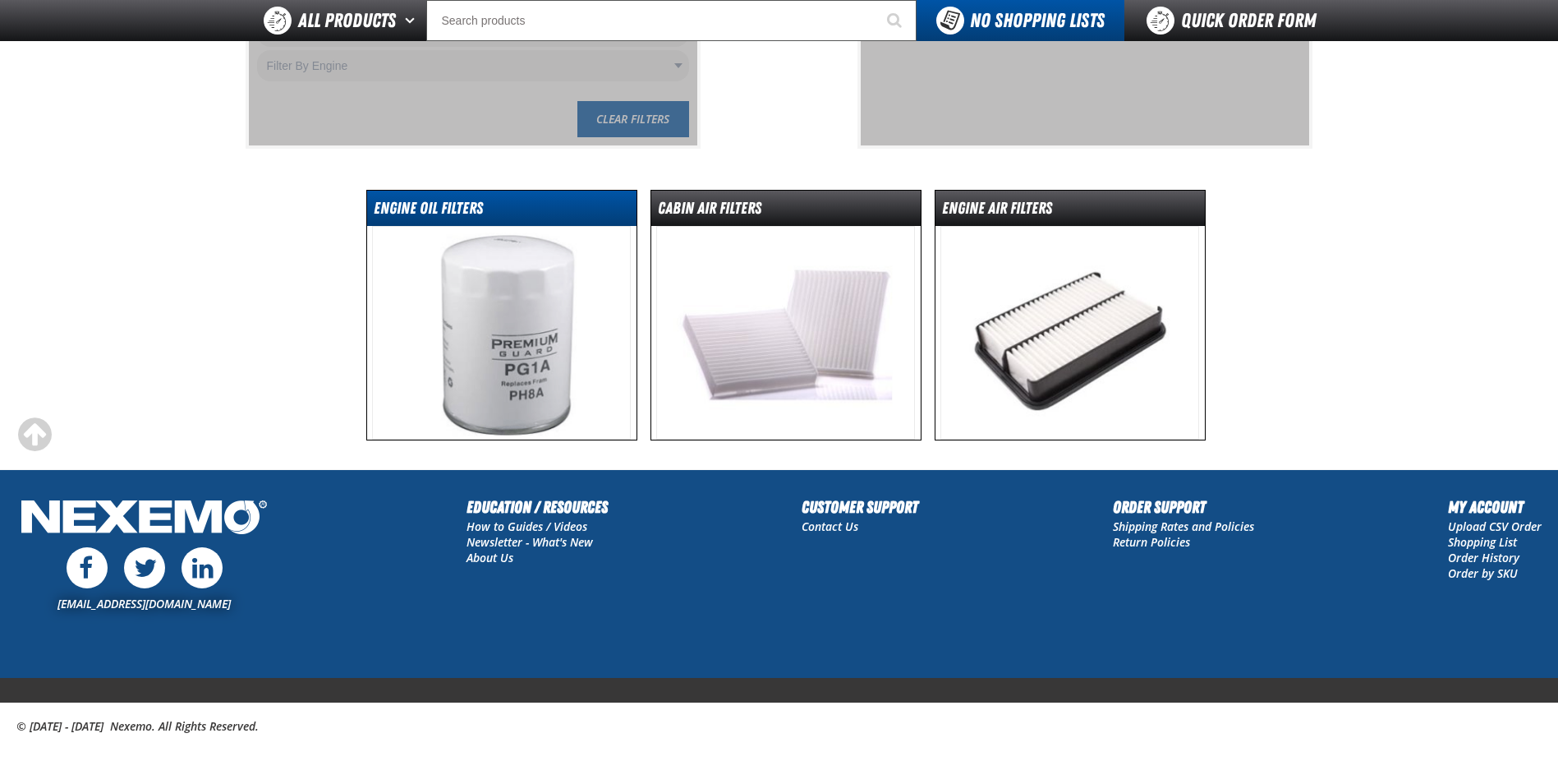
click at [427, 201] on dt "Engine Oil Filters" at bounding box center [502, 212] width 269 height 29
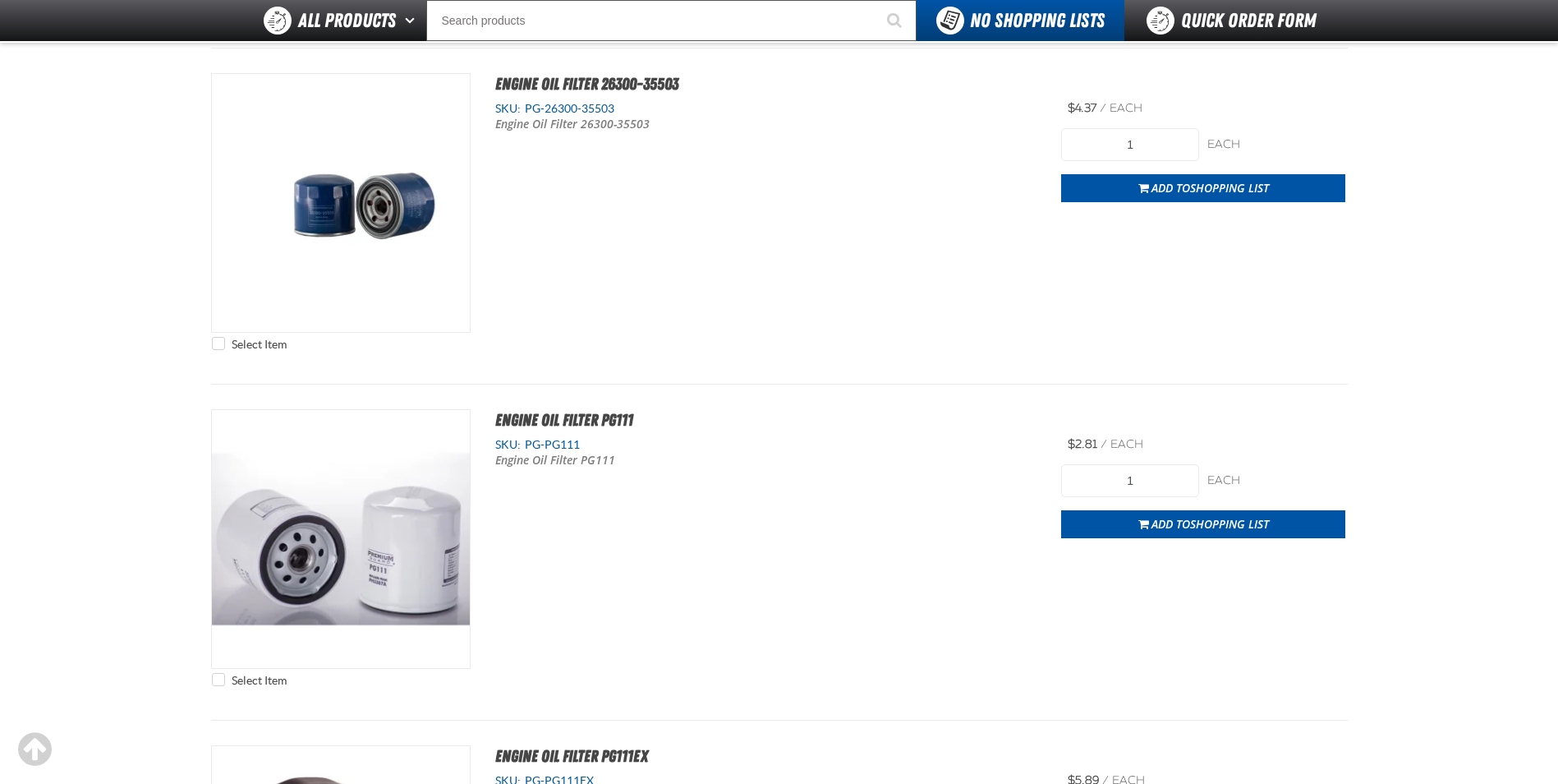
scroll to position [904, 0]
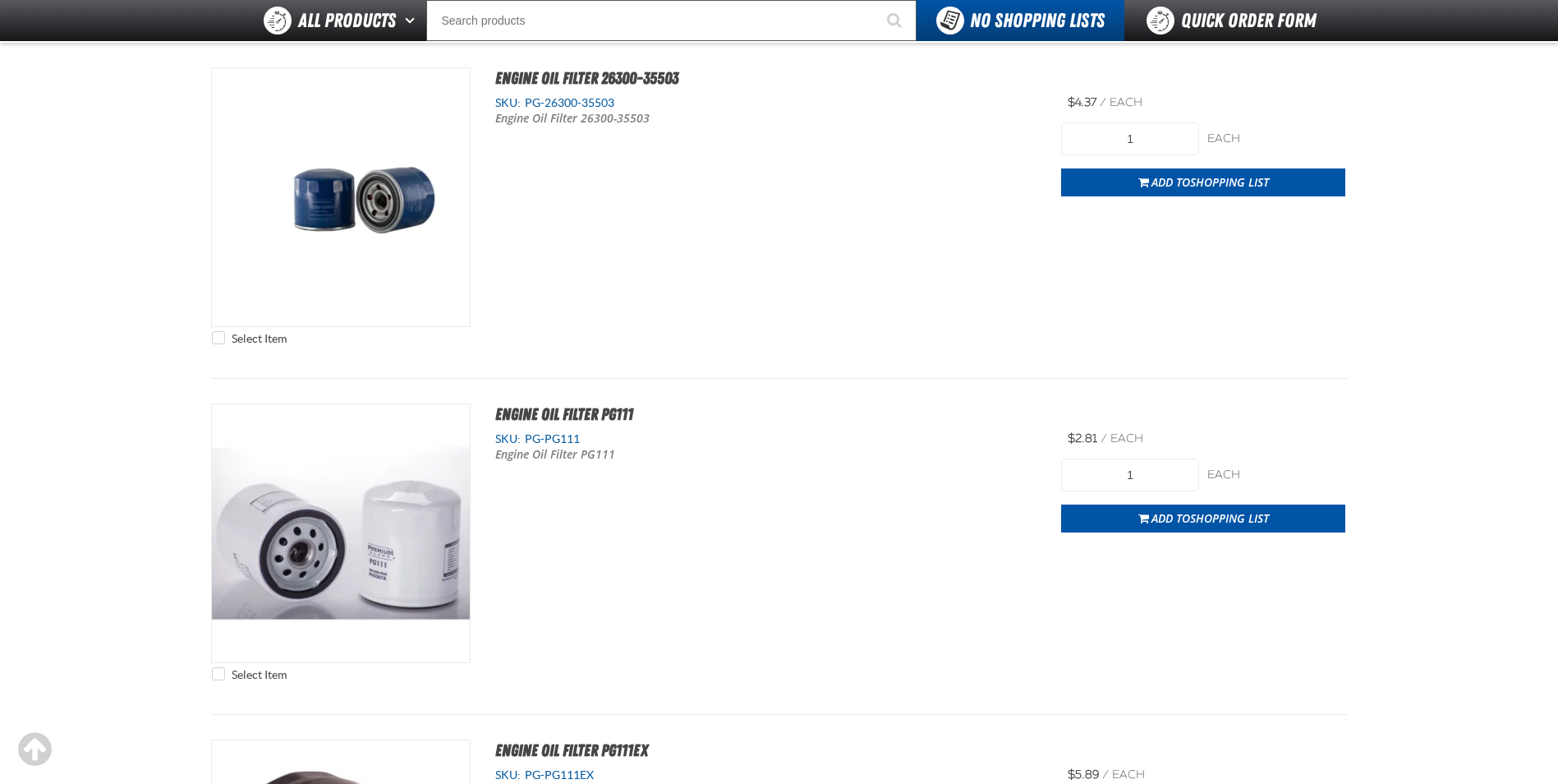
drag, startPoint x: 854, startPoint y: 452, endPoint x: 786, endPoint y: 511, distance: 90.0
drag, startPoint x: 786, startPoint y: 511, endPoint x: 728, endPoint y: 532, distance: 61.7
click at [728, 532] on div "Select Item Engine Oil Filter PG111 SKU: PG-PG111 1" at bounding box center [779, 546] width 1137 height 286
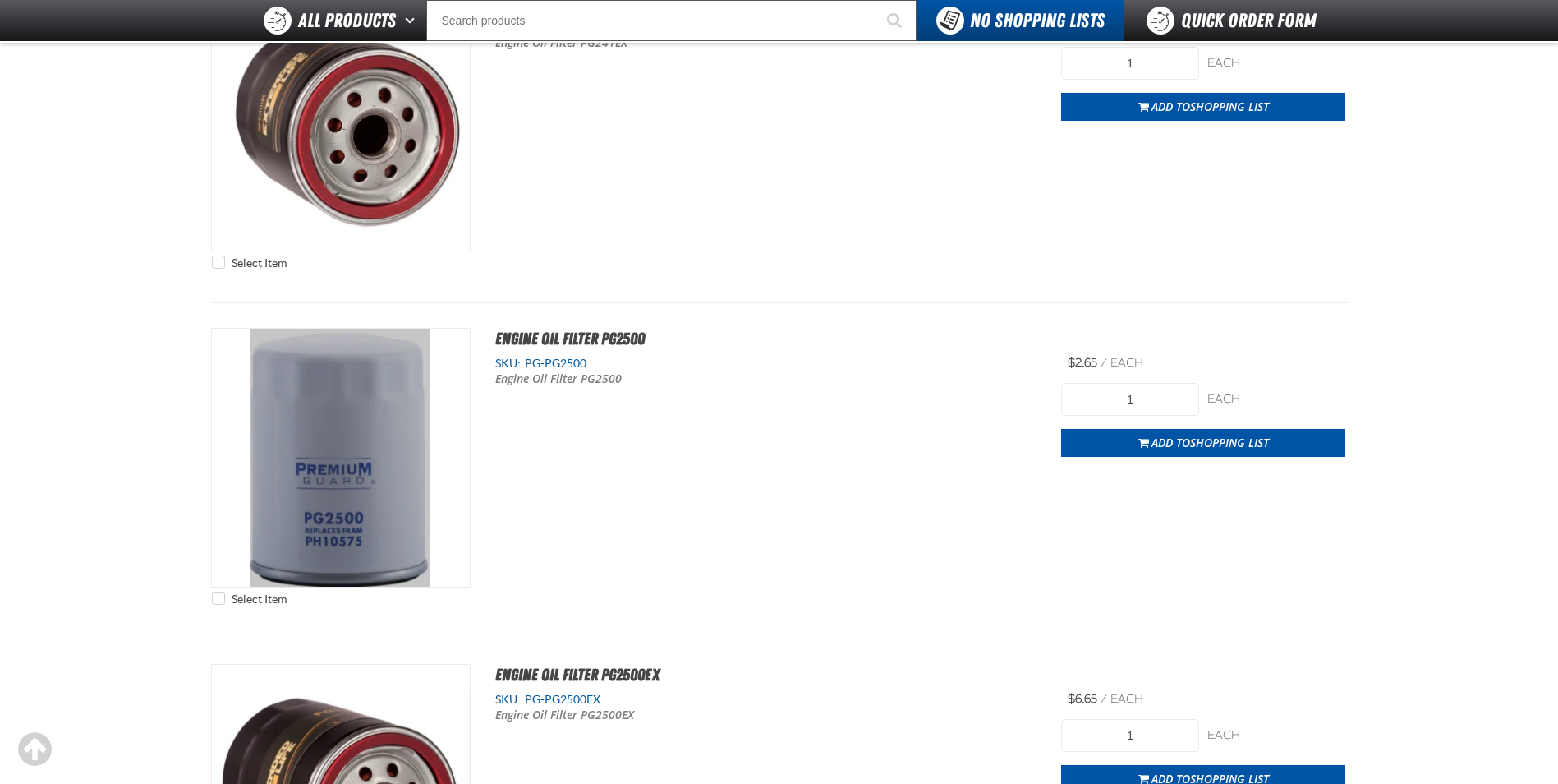
scroll to position [5093, 0]
